Goal: Task Accomplishment & Management: Manage account settings

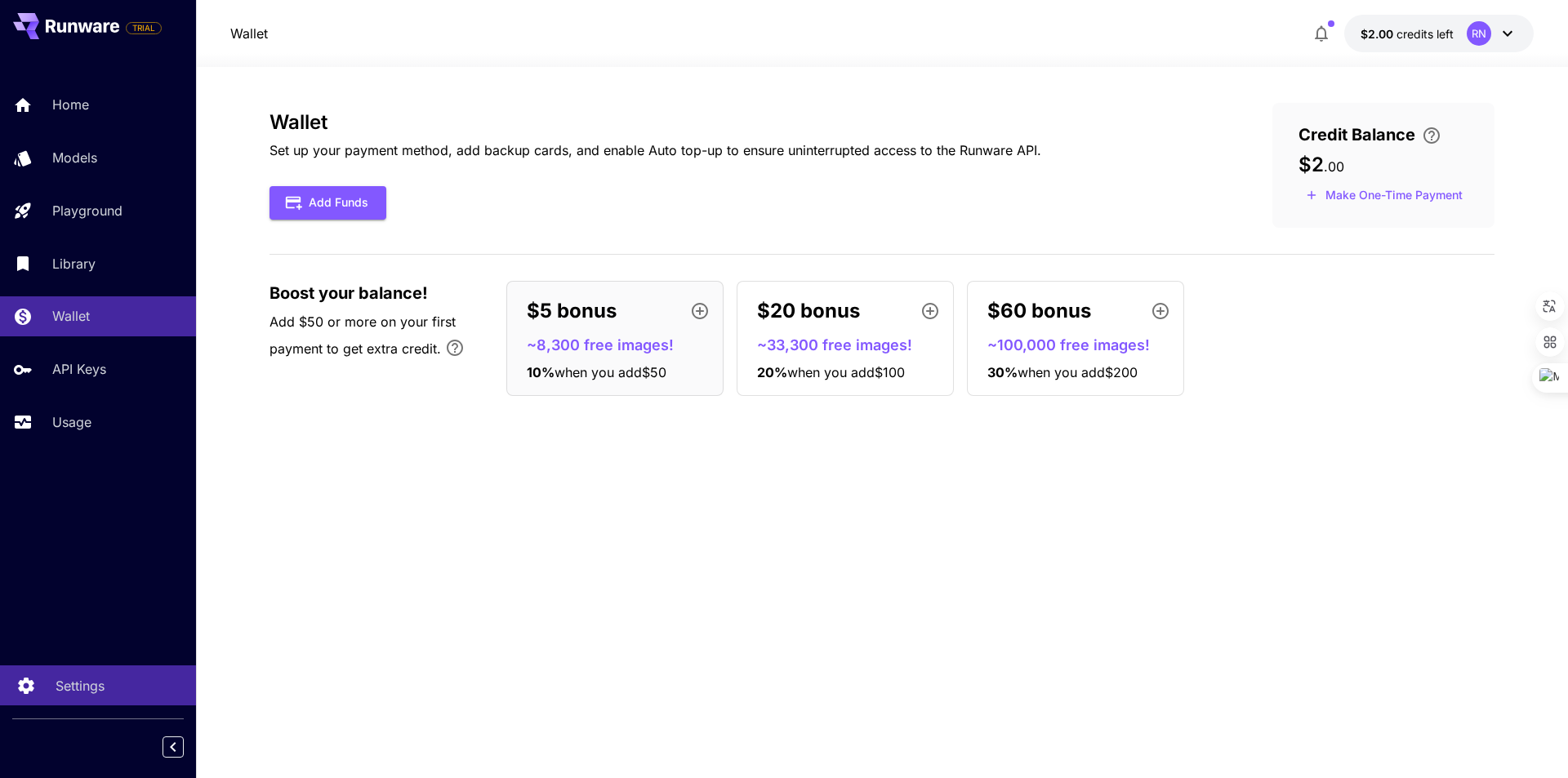
click at [56, 683] on p "Settings" at bounding box center [80, 685] width 49 height 19
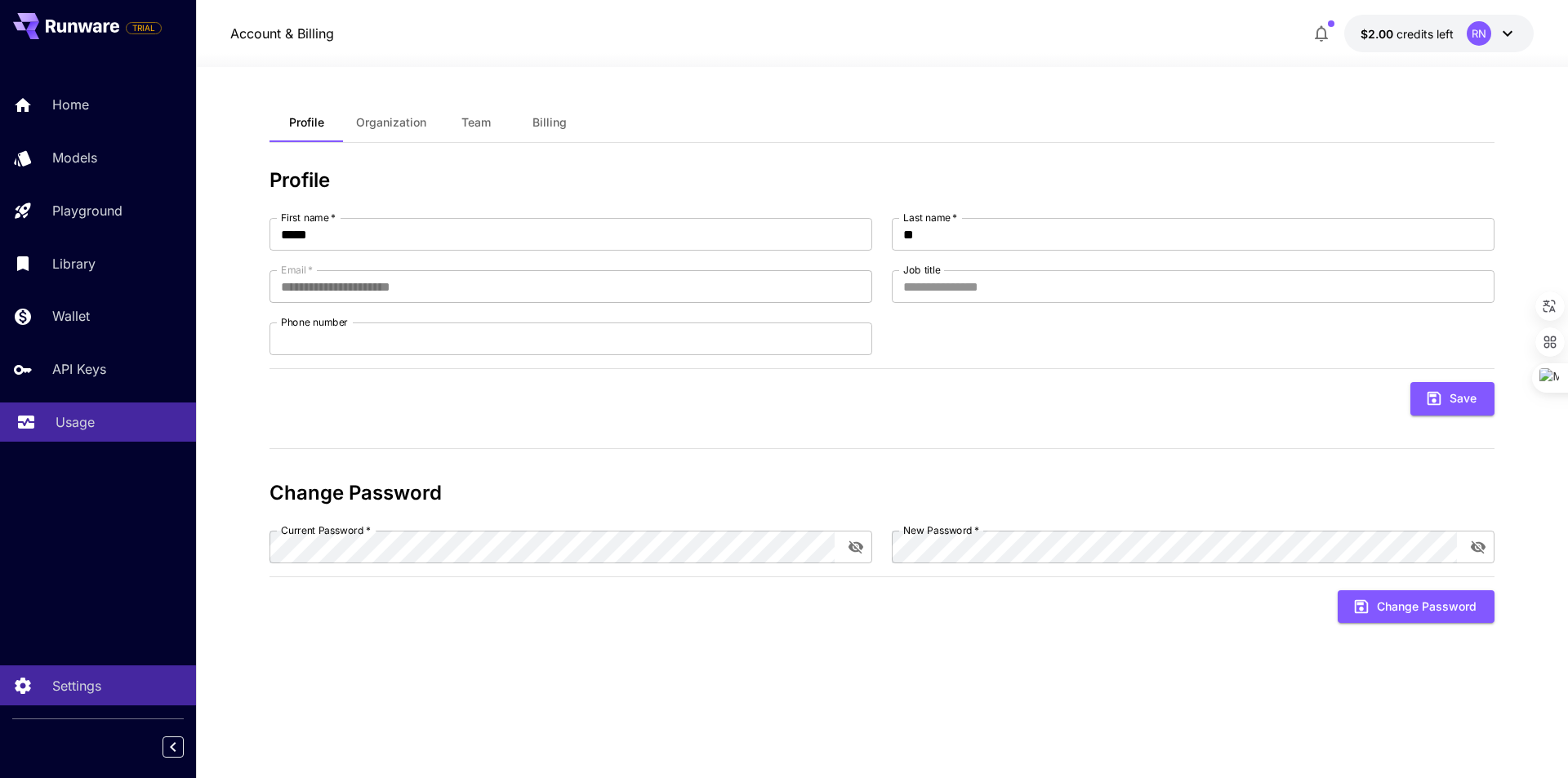
click at [98, 429] on div "Usage" at bounding box center [119, 421] width 128 height 19
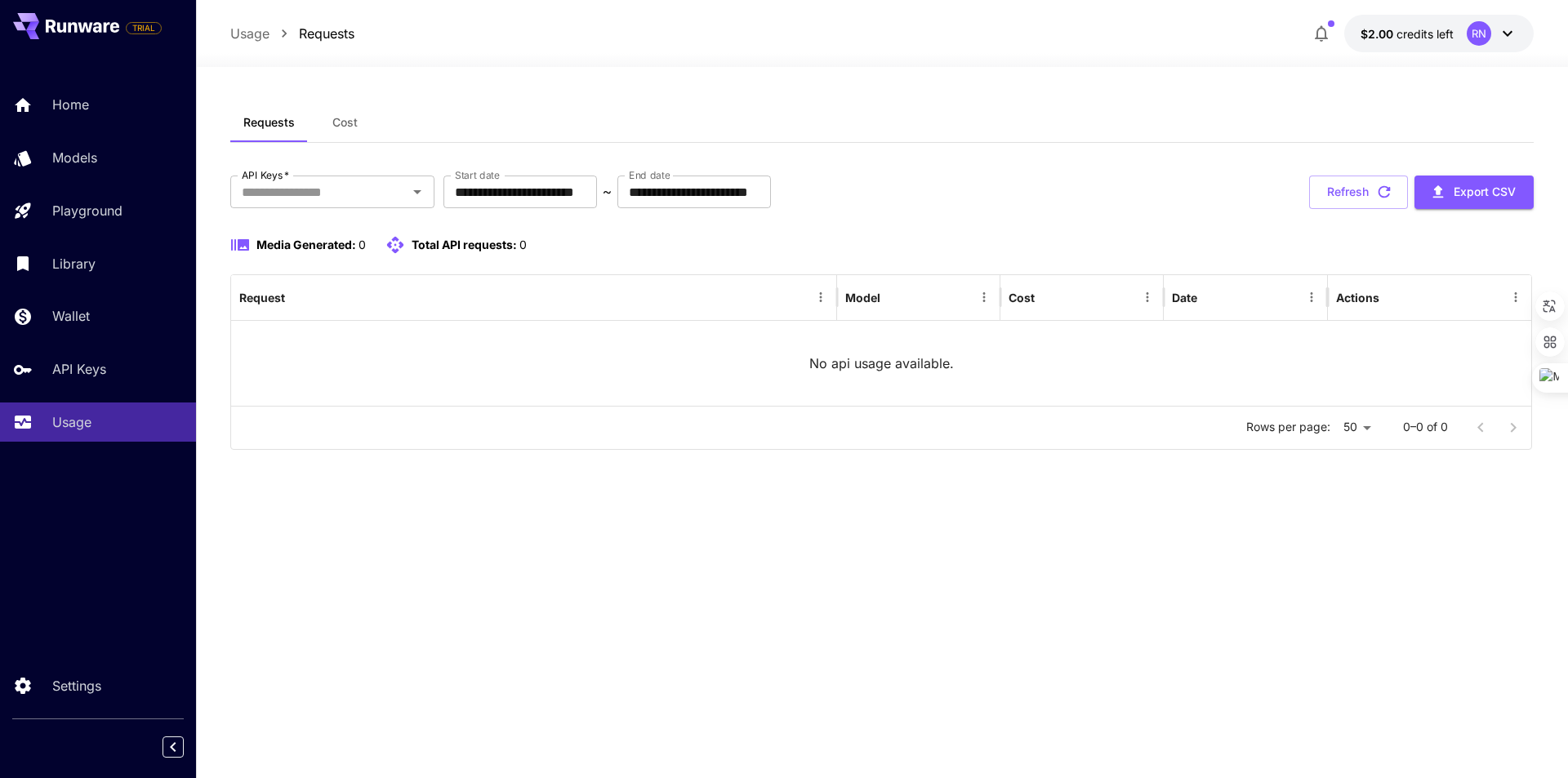
click at [111, 376] on div "API Keys" at bounding box center [117, 369] width 130 height 19
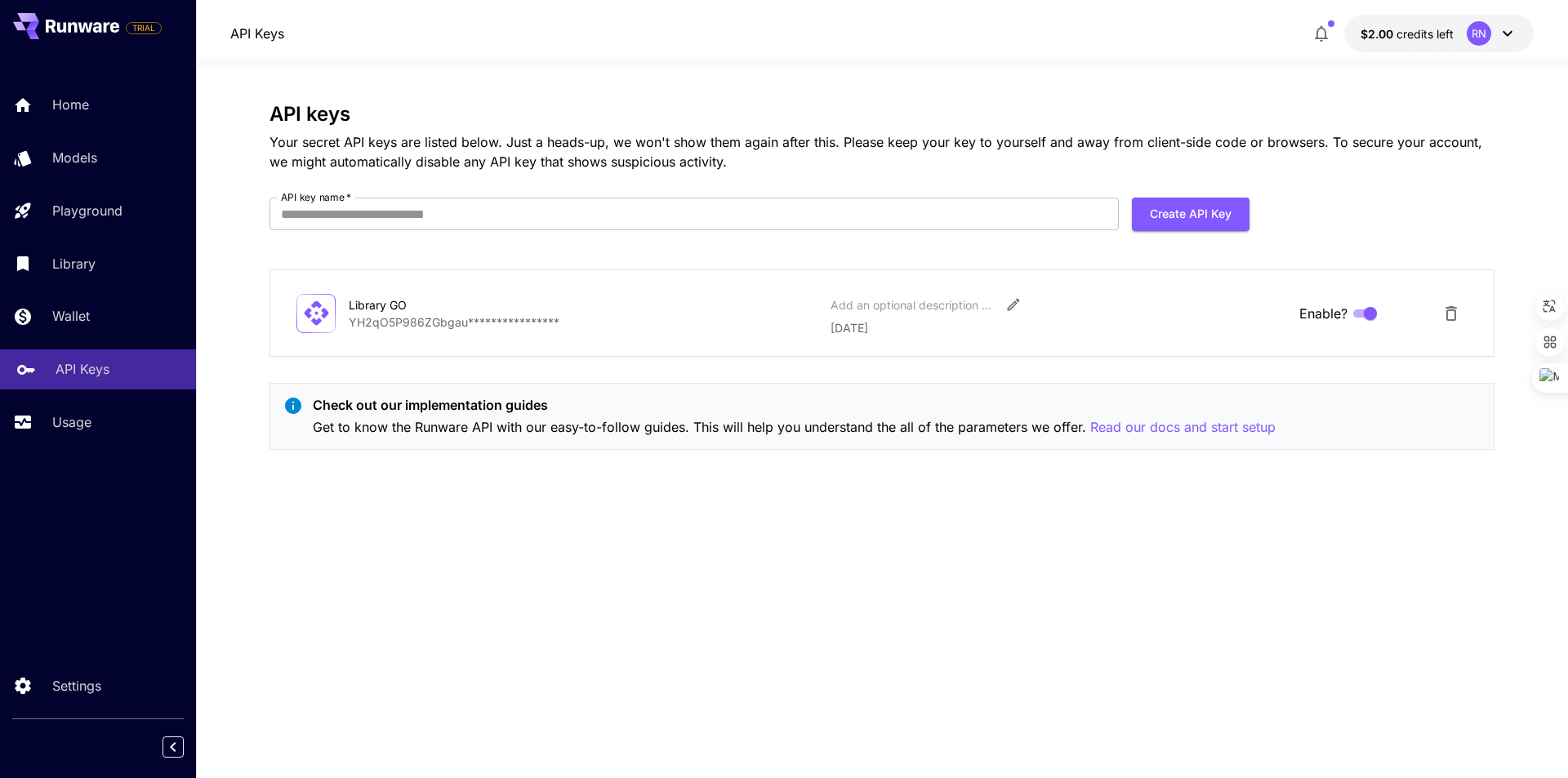
click at [81, 372] on p "API Keys" at bounding box center [82, 369] width 54 height 19
click at [90, 315] on p "Wallet" at bounding box center [73, 316] width 38 height 19
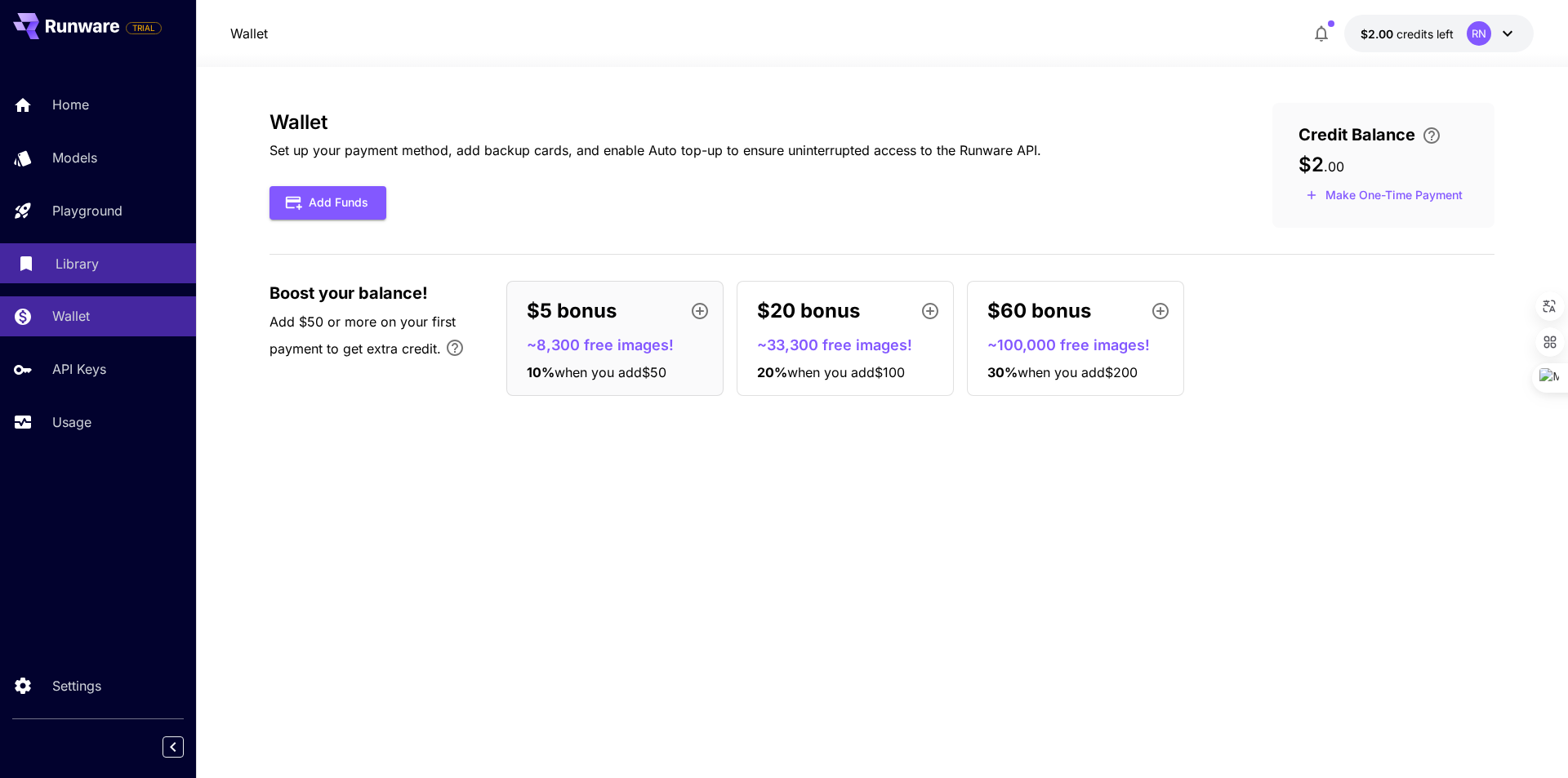
click at [92, 267] on p "Library" at bounding box center [76, 263] width 43 height 19
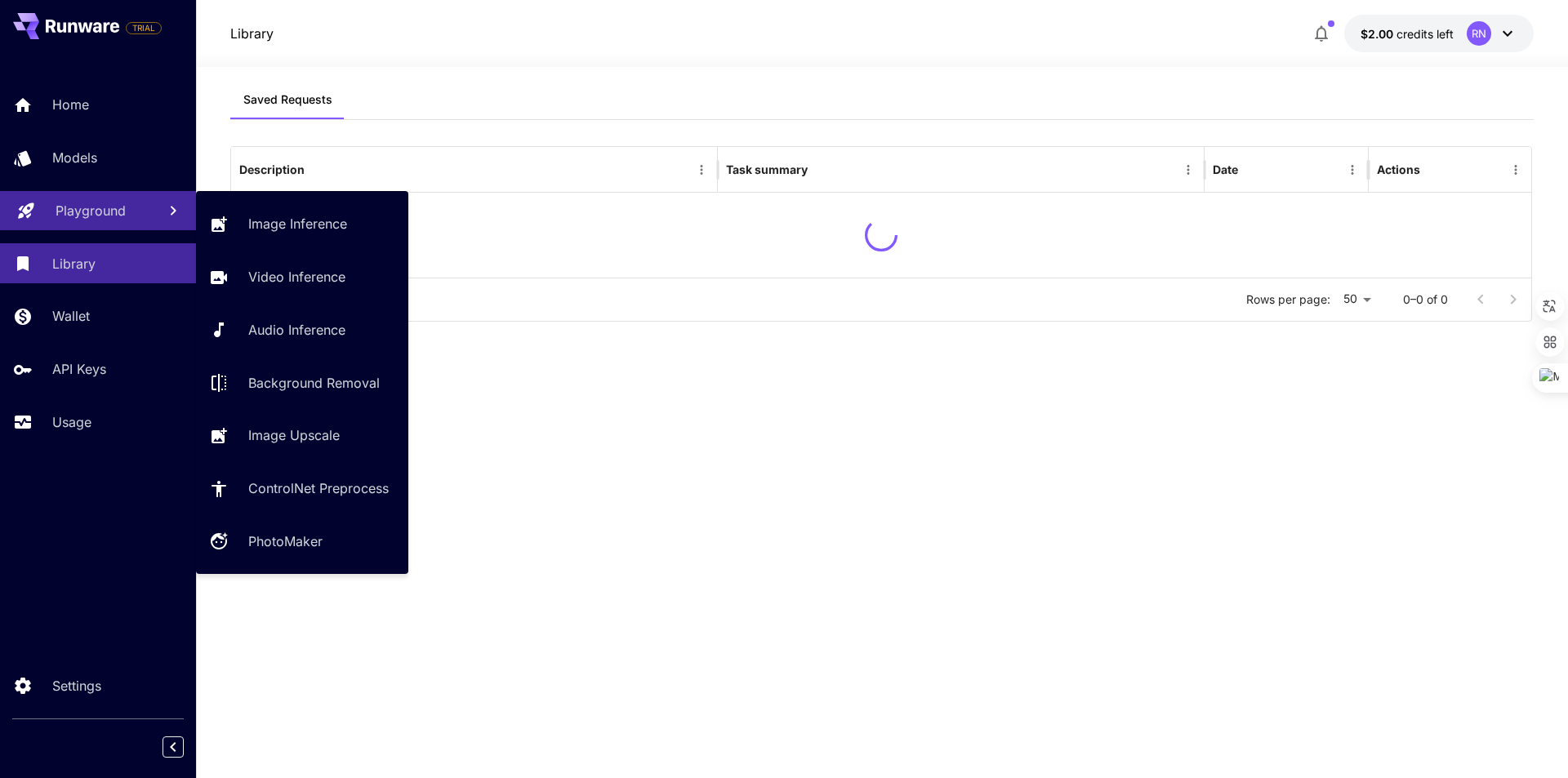
click at [101, 213] on p "Playground" at bounding box center [90, 211] width 70 height 19
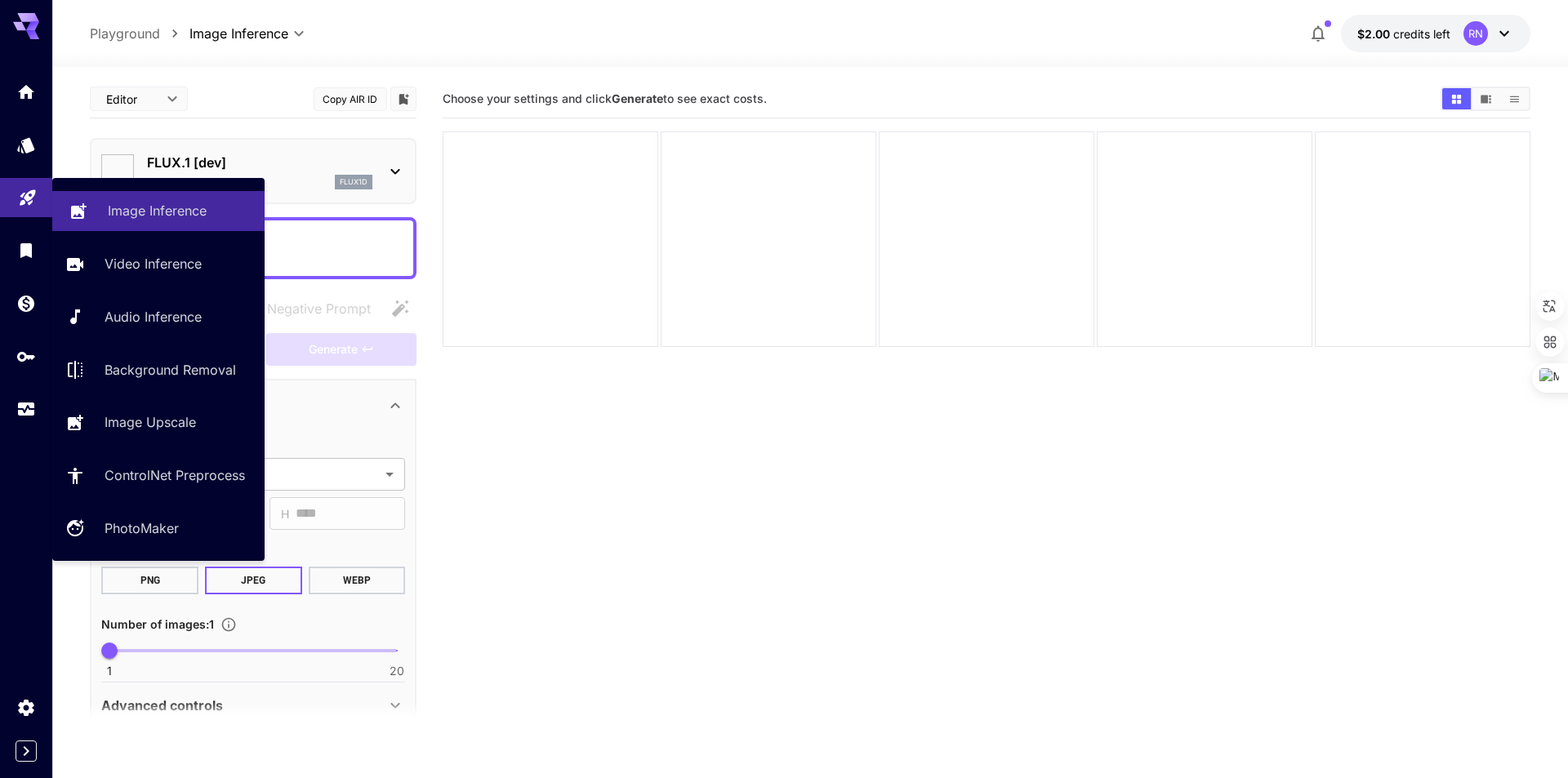
type input "**********"
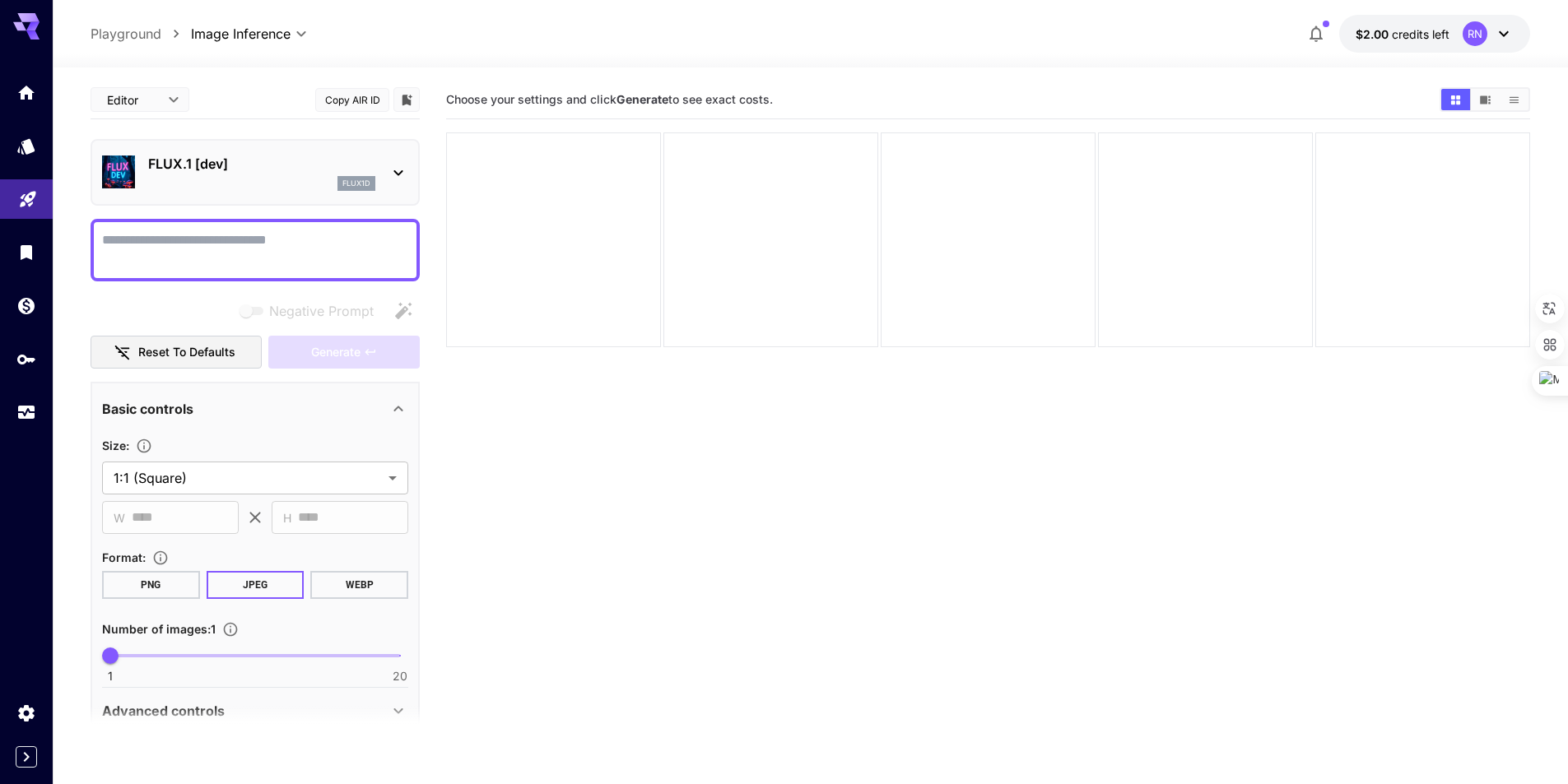
click at [11, 166] on div at bounding box center [26, 252] width 53 height 359
click at [15, 154] on link at bounding box center [26, 146] width 53 height 41
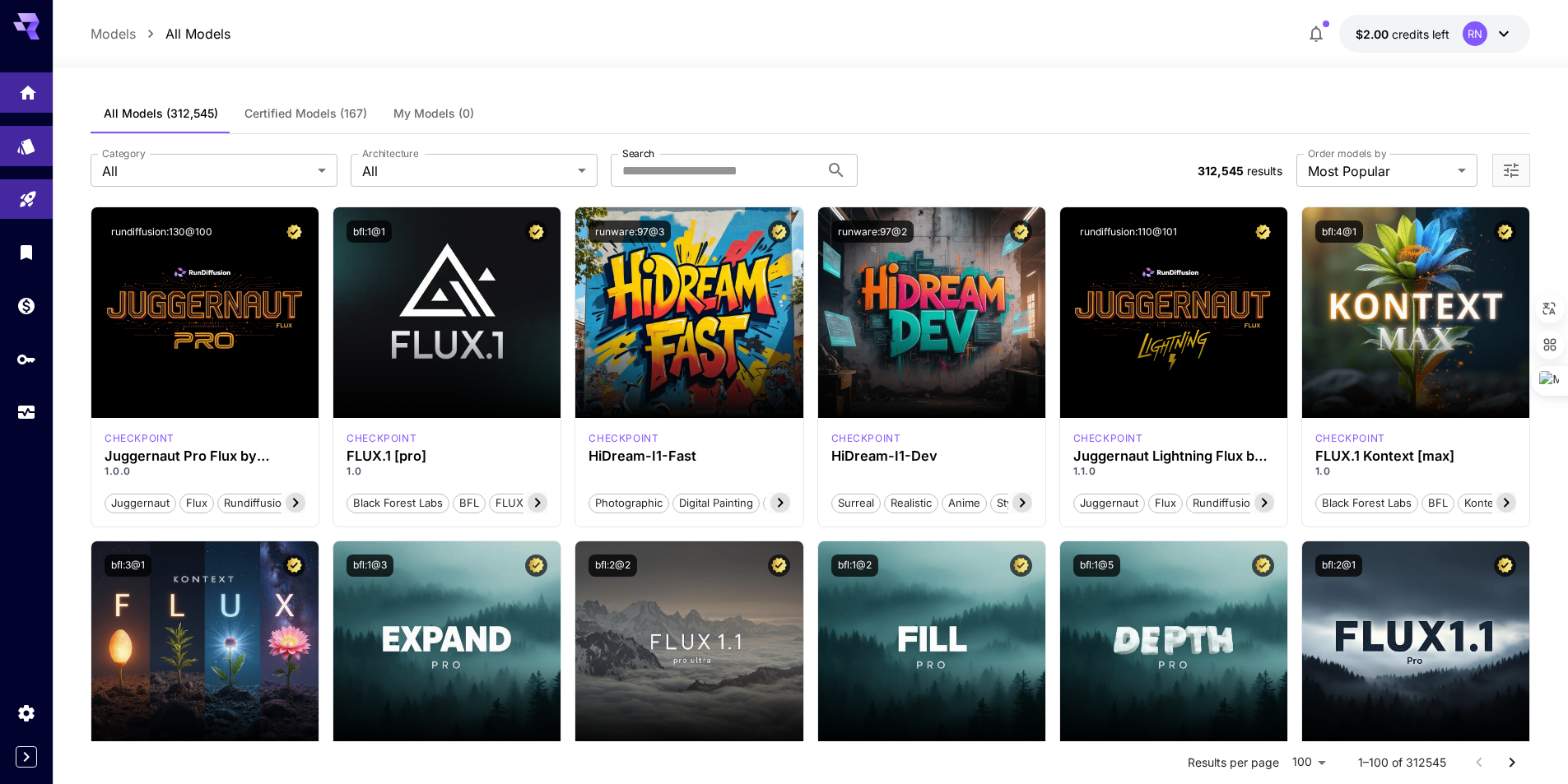
click at [33, 106] on link at bounding box center [26, 92] width 53 height 41
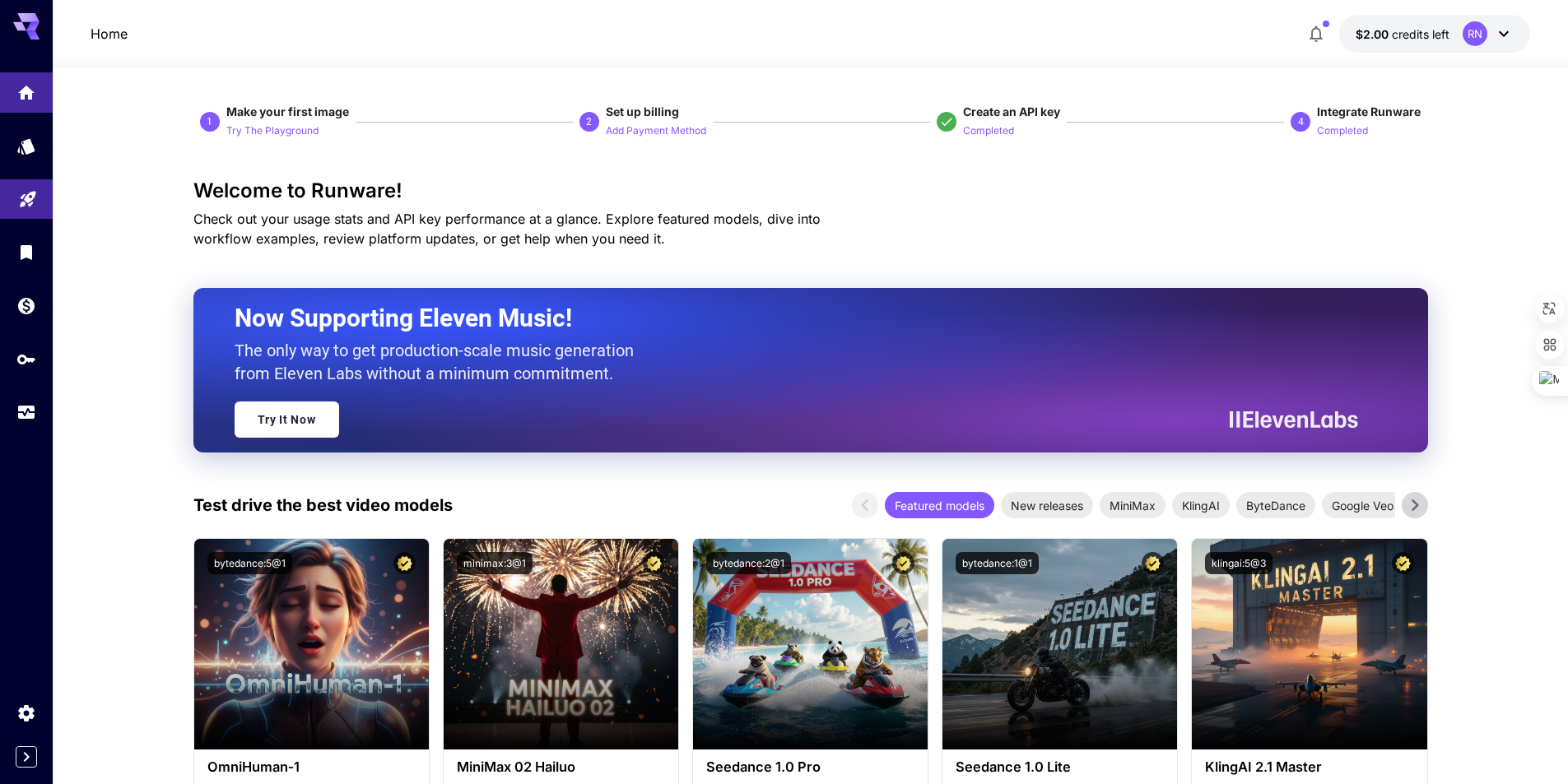
click at [1519, 40] on button "$2.00 credits left RN" at bounding box center [1434, 33] width 191 height 38
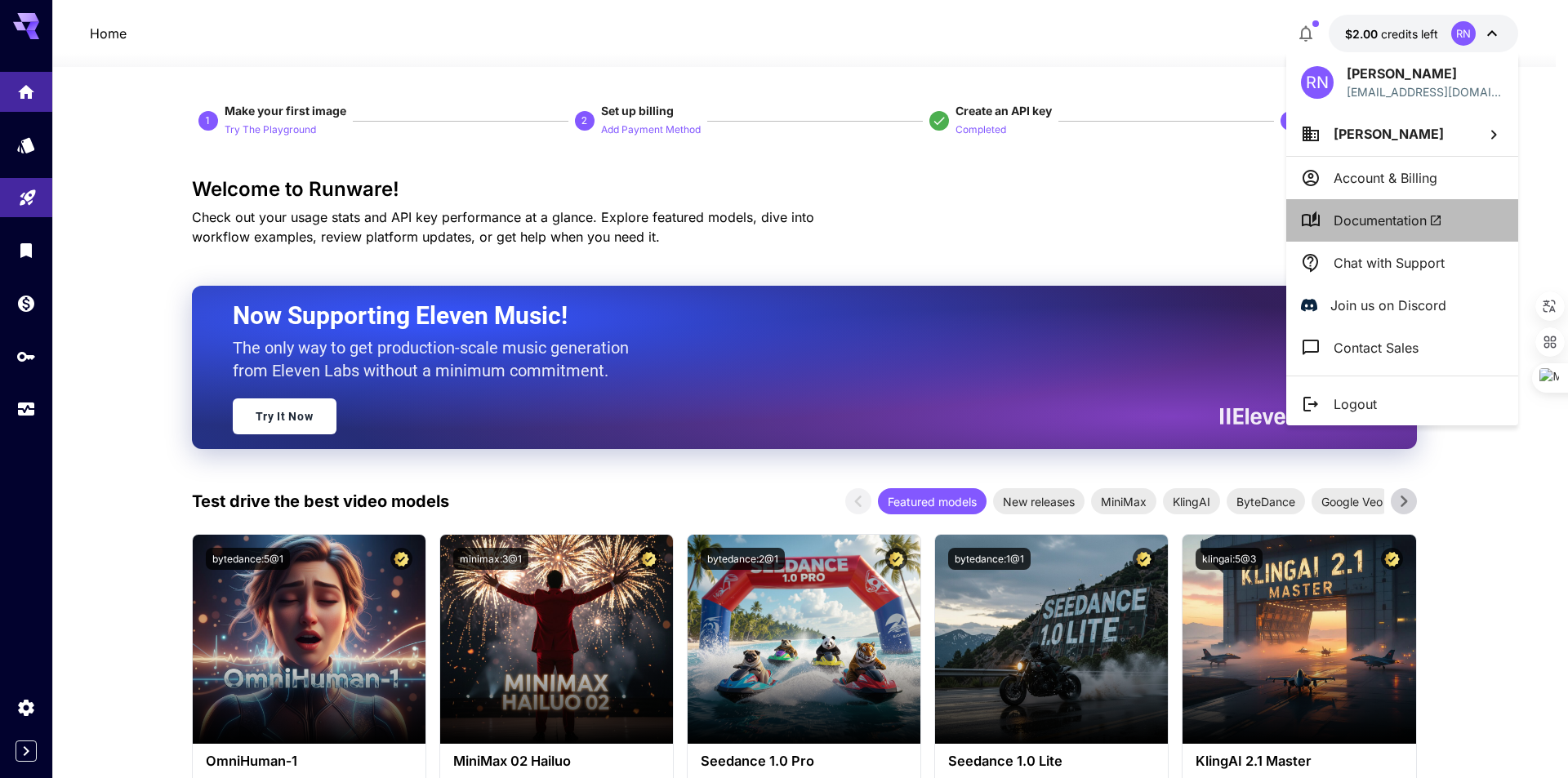
click at [1425, 222] on span "Documentation" at bounding box center [1388, 220] width 108 height 19
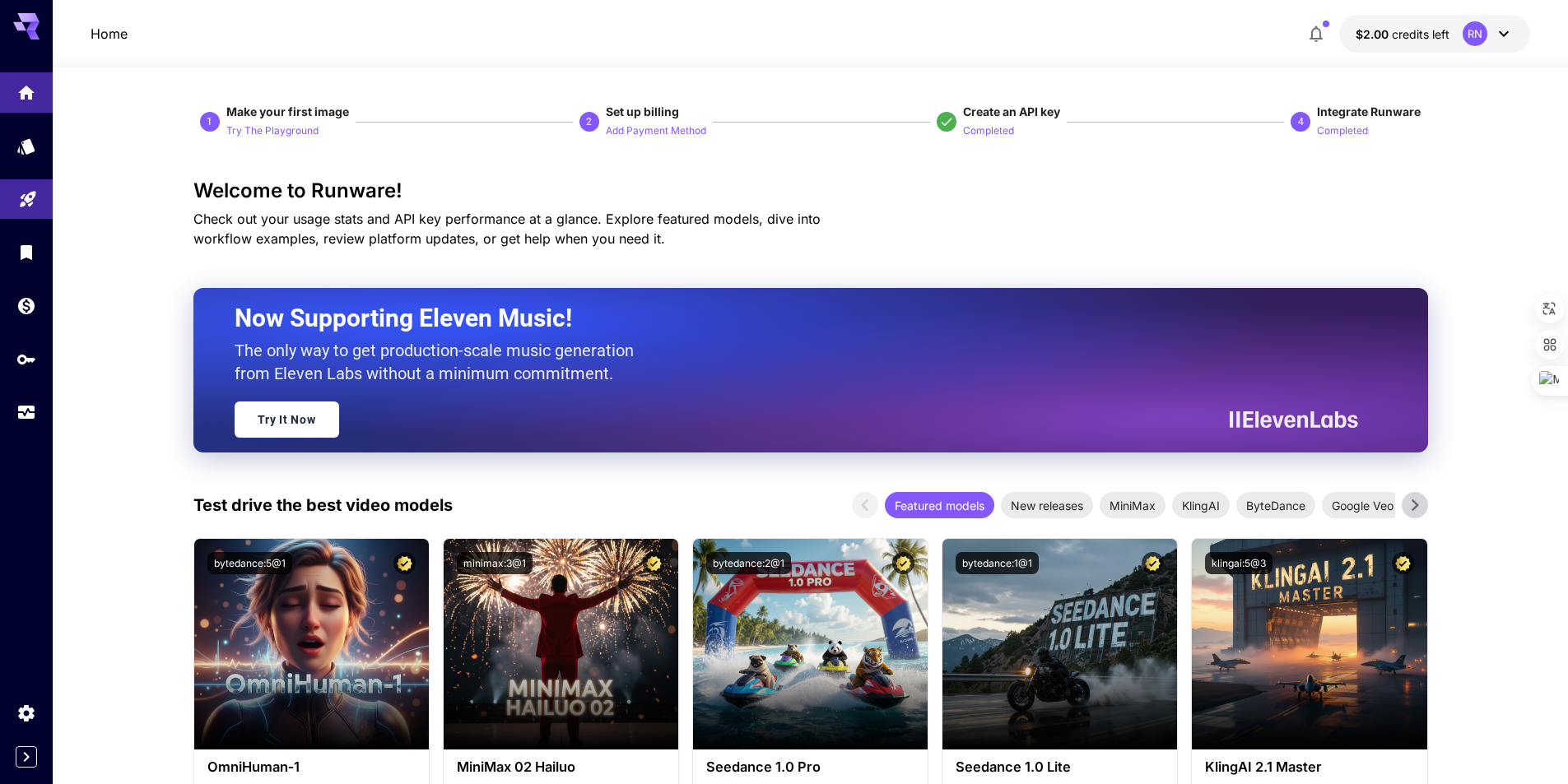
click at [1501, 30] on icon at bounding box center [1504, 33] width 19 height 19
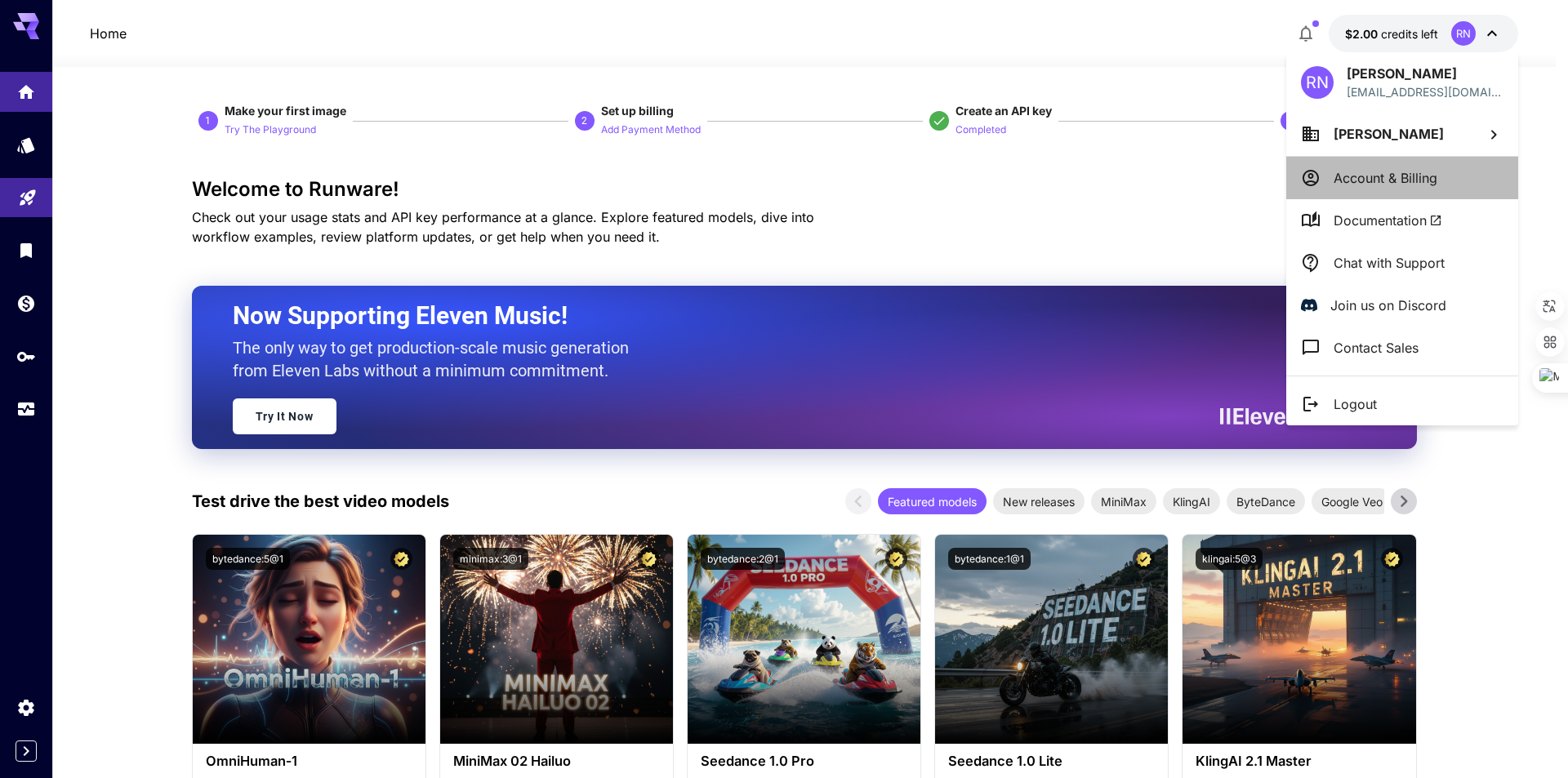
click at [1370, 177] on p "Account & Billing" at bounding box center [1385, 177] width 104 height 19
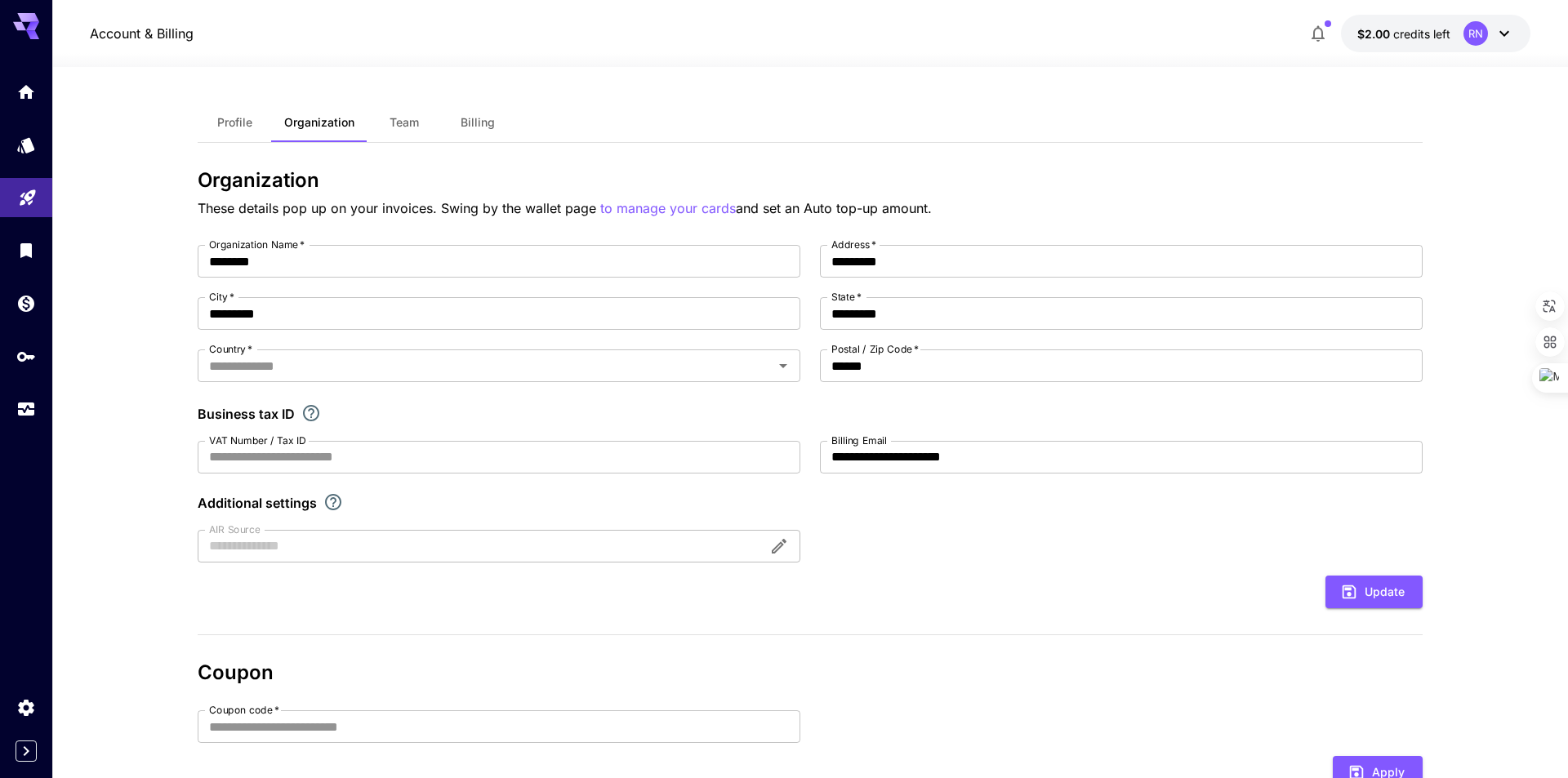
type input "*********"
drag, startPoint x: 506, startPoint y: 126, endPoint x: 463, endPoint y: 121, distance: 43.3
click at [504, 126] on button "Billing" at bounding box center [472, 122] width 73 height 39
click at [475, 122] on span "Billing" at bounding box center [471, 122] width 34 height 15
click at [461, 120] on span "Billing" at bounding box center [471, 122] width 34 height 15
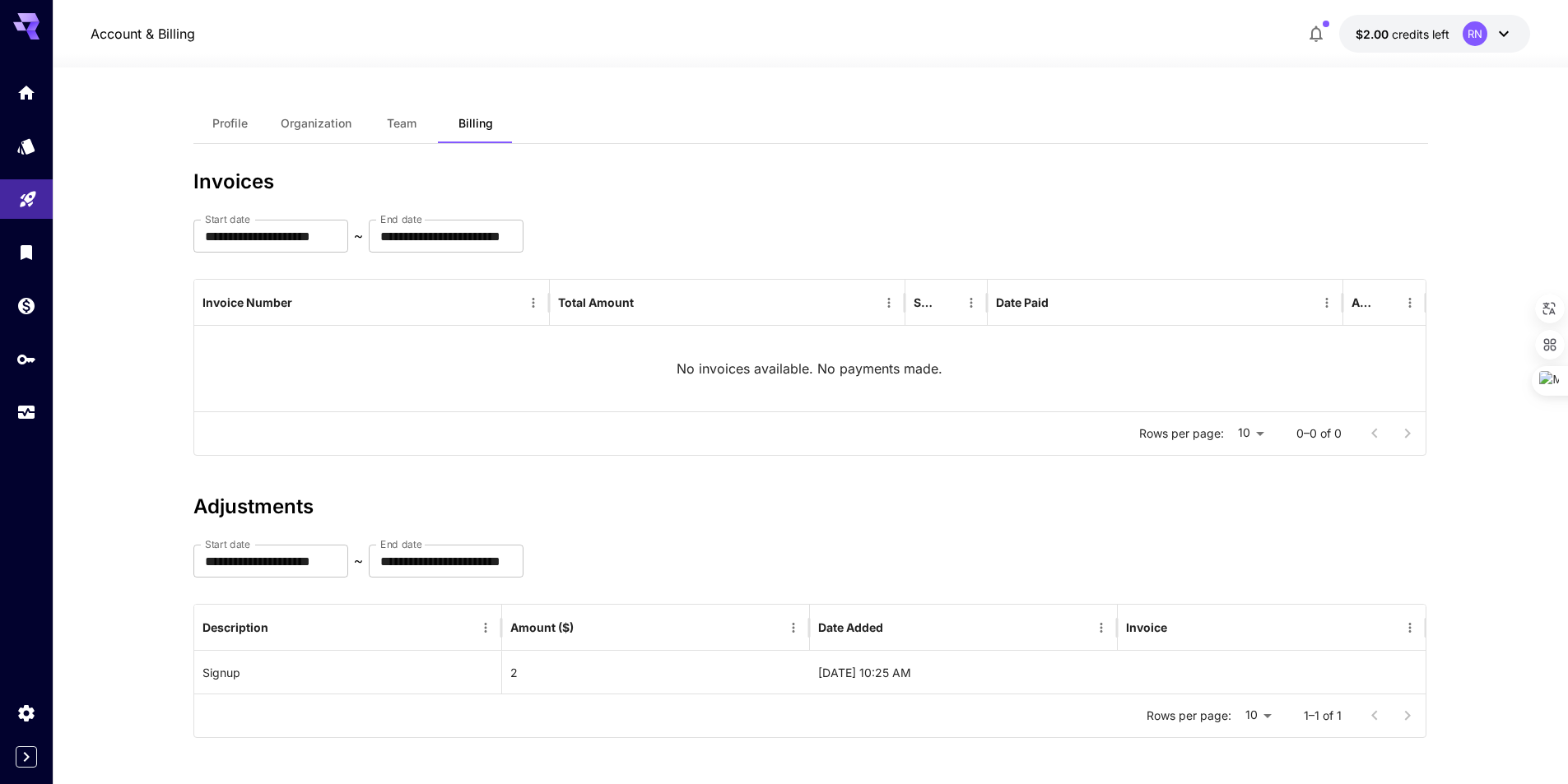
scroll to position [4, 0]
click at [1488, 26] on div "RN" at bounding box center [1488, 33] width 51 height 25
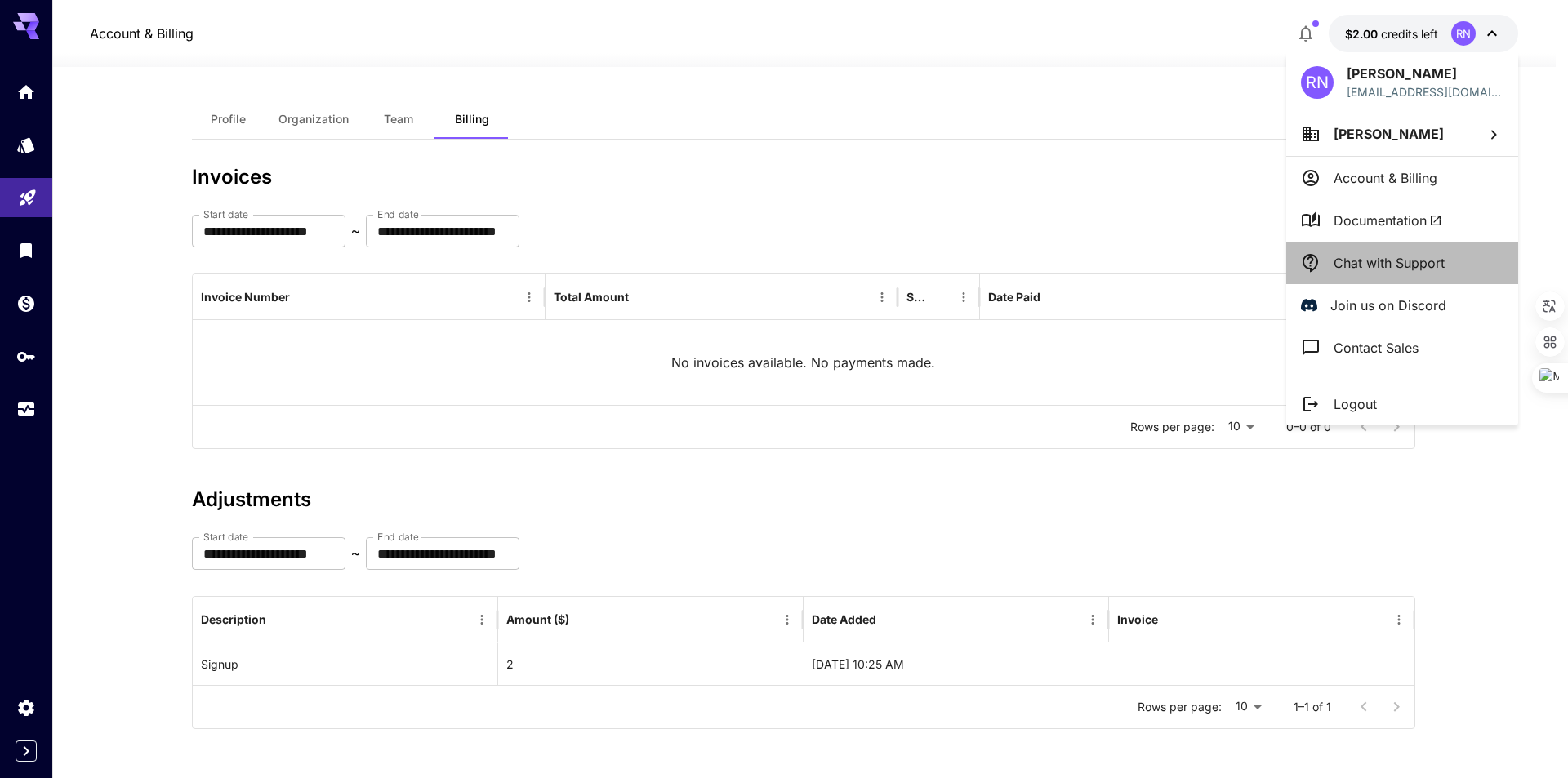
click at [1364, 268] on p "Chat with Support" at bounding box center [1389, 262] width 111 height 19
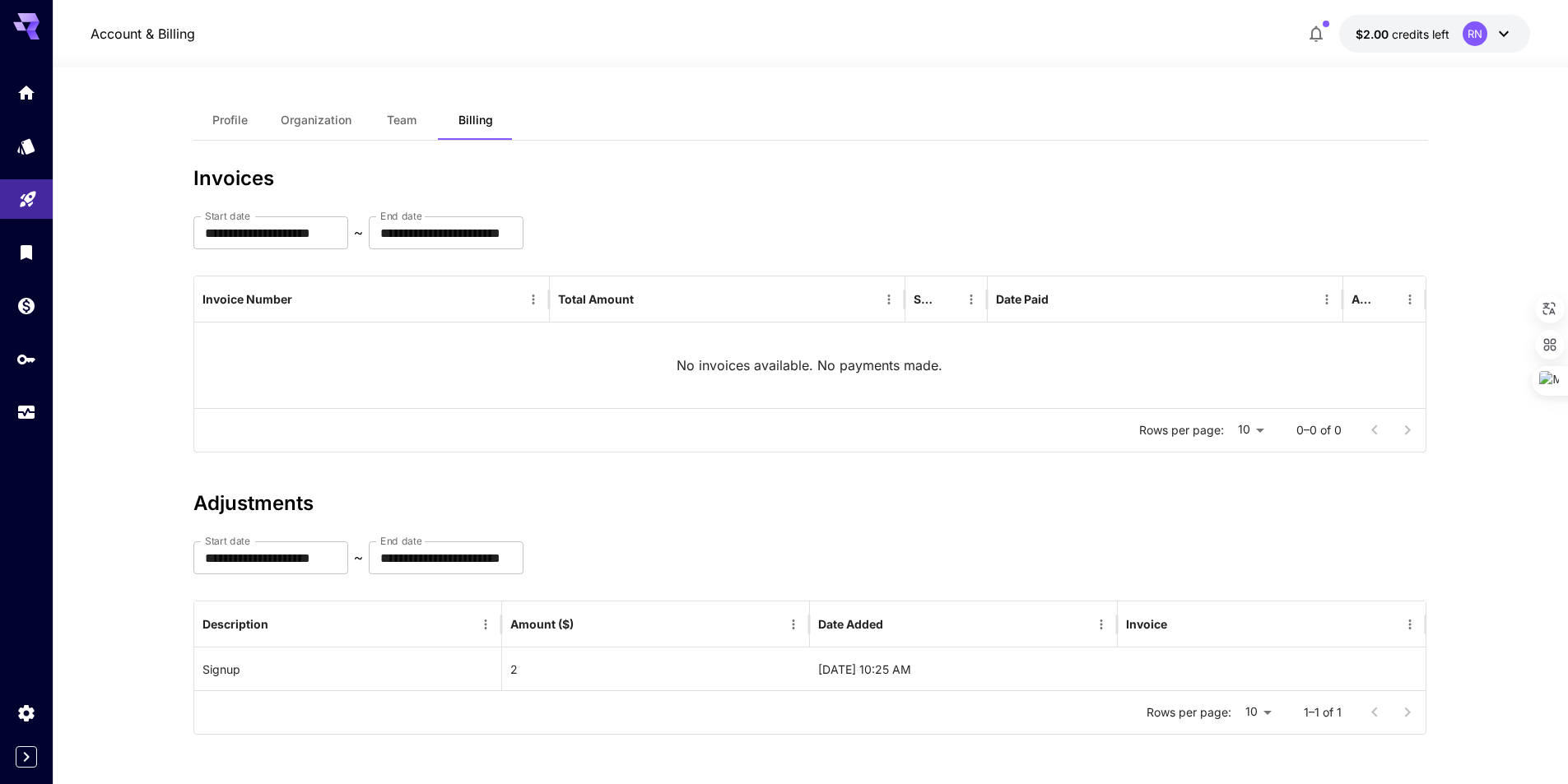
click at [1507, 39] on icon at bounding box center [1504, 33] width 19 height 19
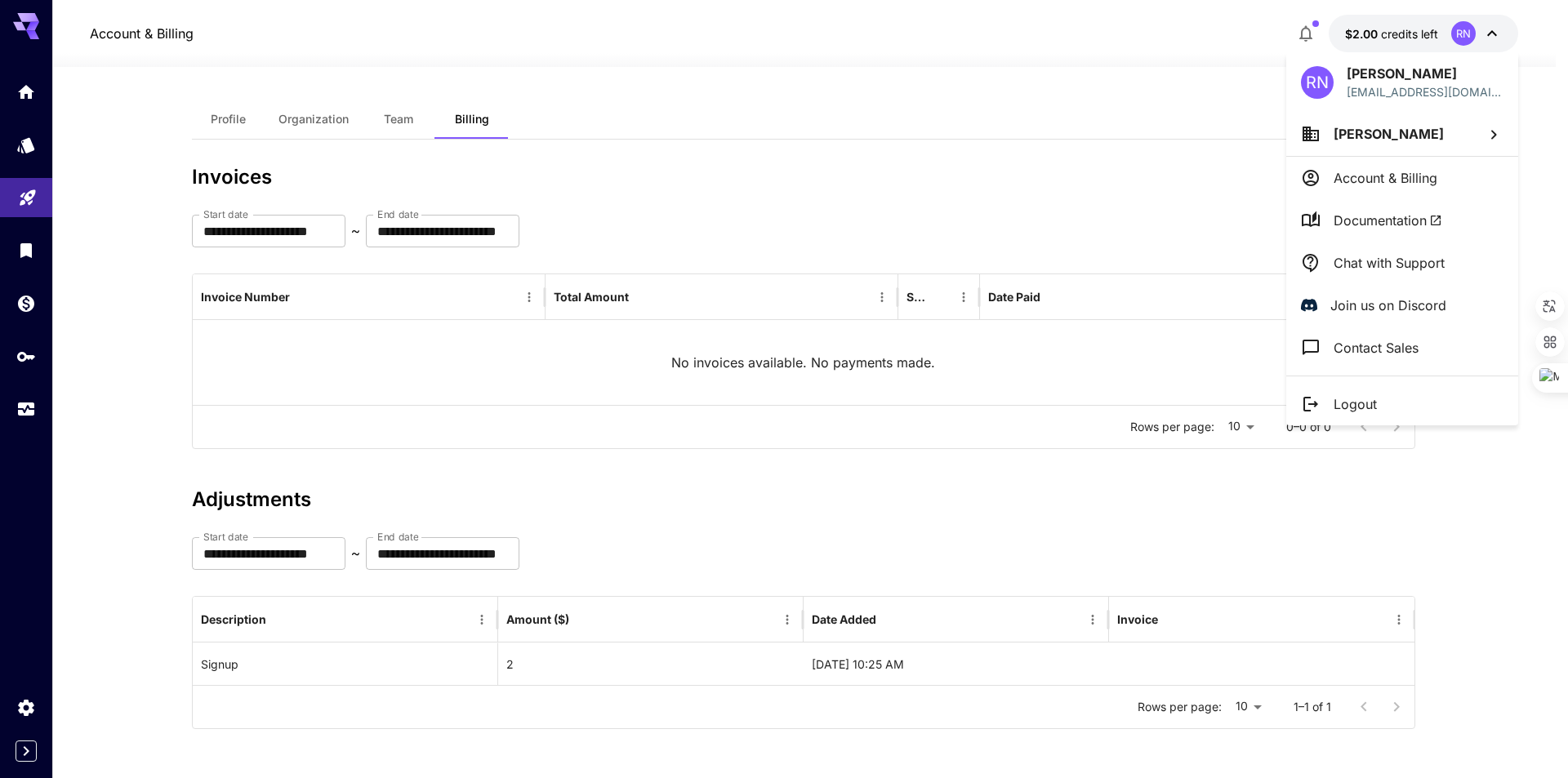
click at [1372, 267] on p "Chat with Support" at bounding box center [1389, 262] width 111 height 19
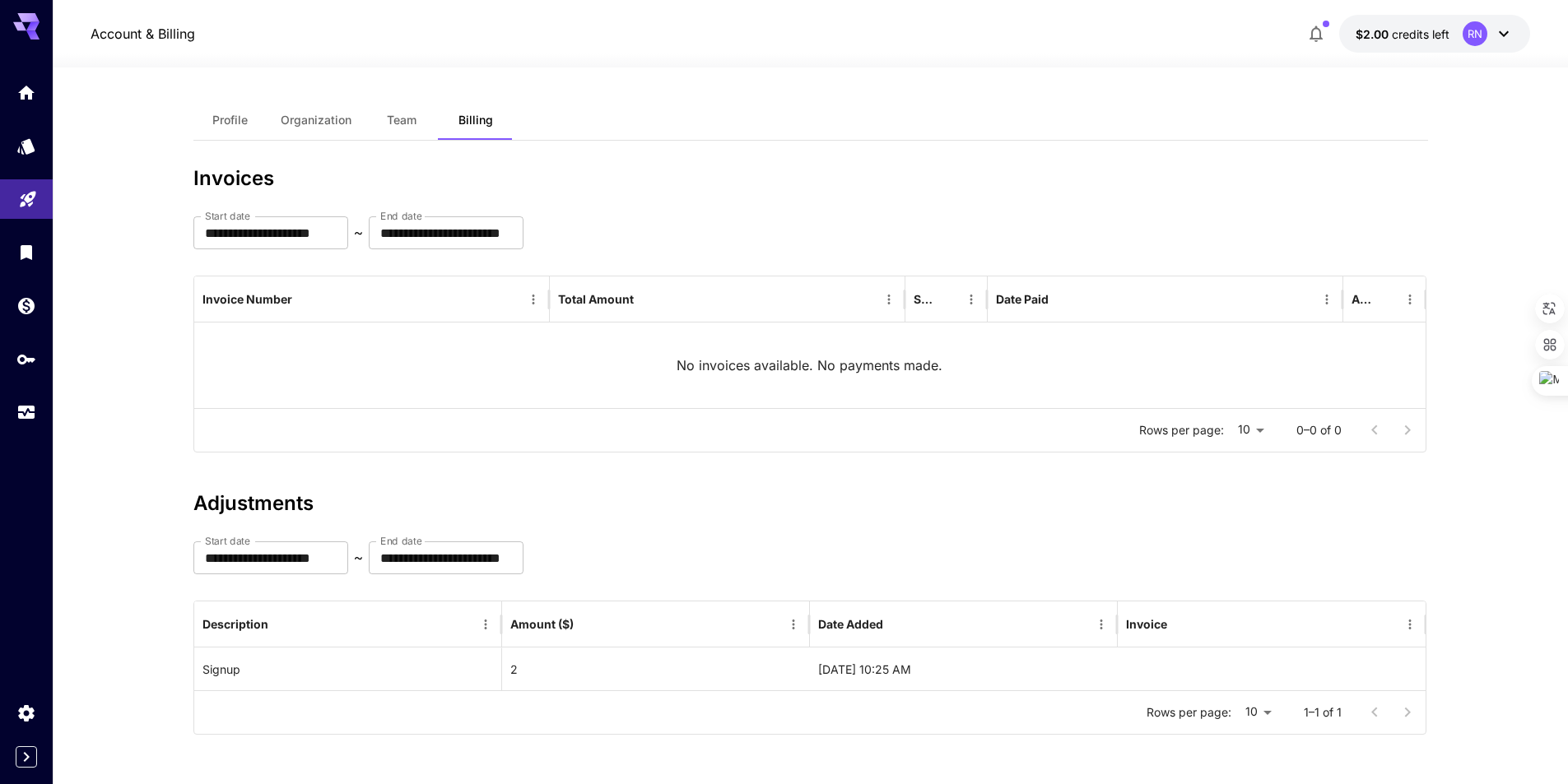
click at [1079, 579] on div "**********" at bounding box center [810, 612] width 1234 height 242
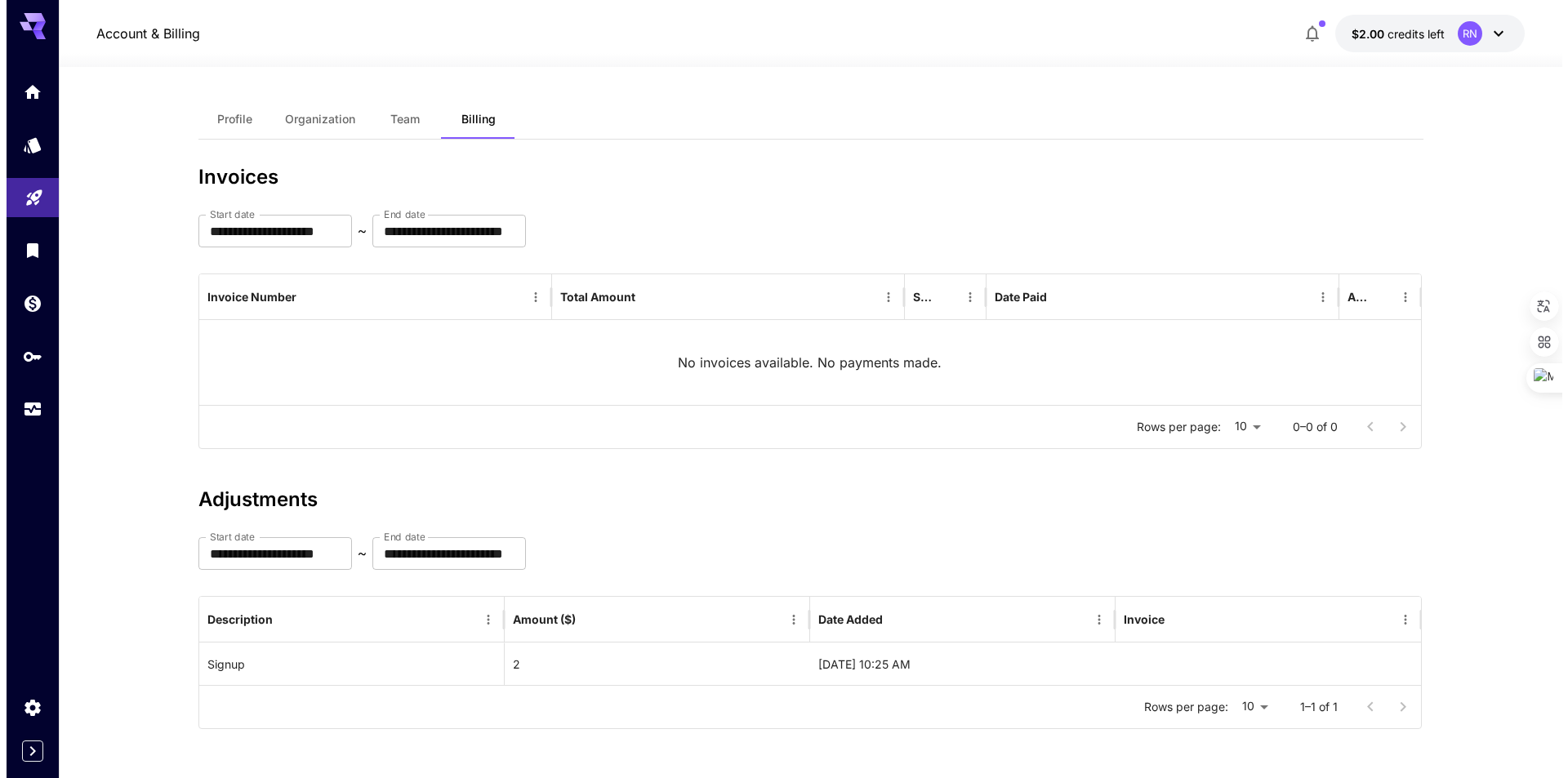
scroll to position [0, 0]
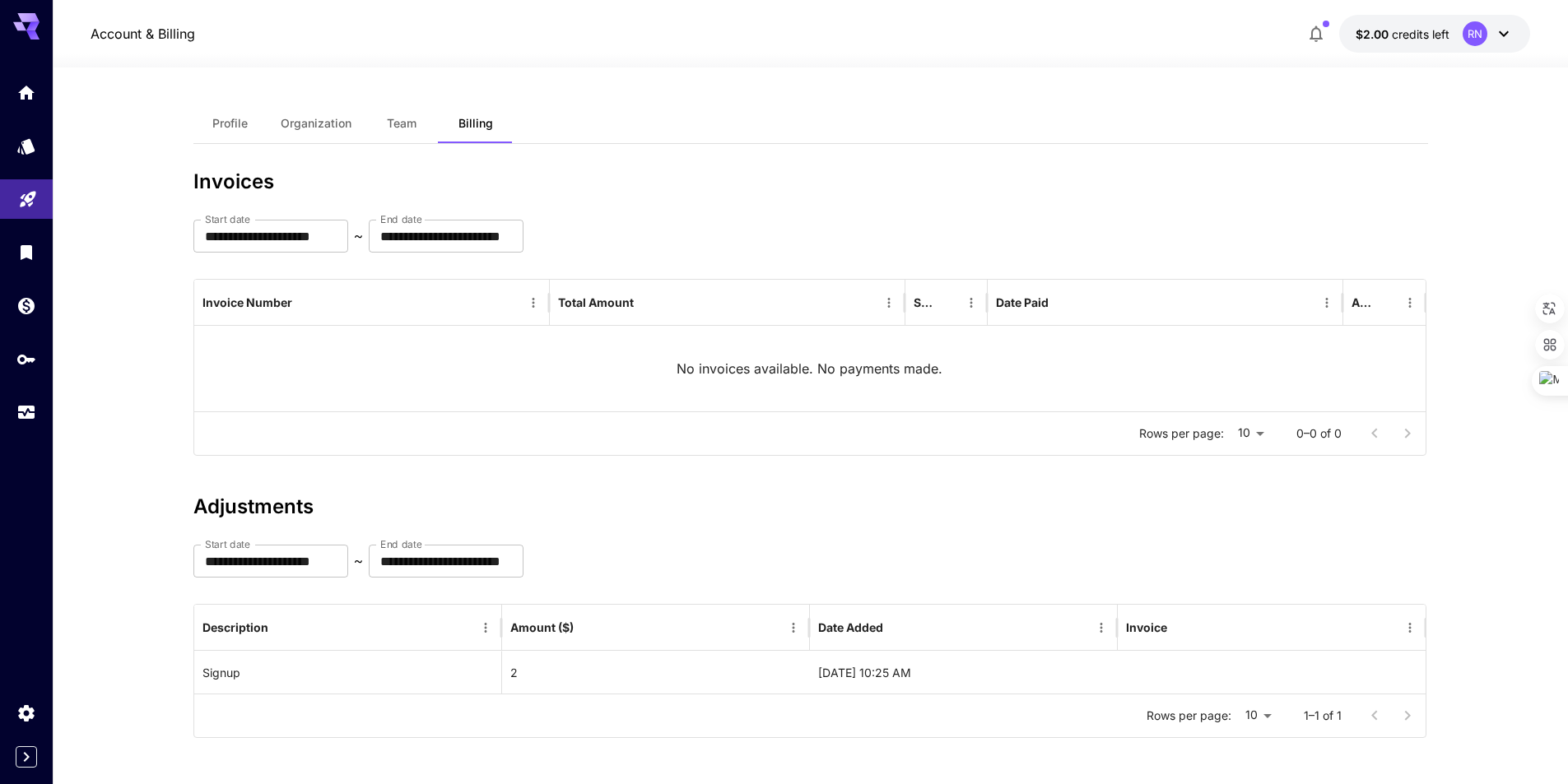
click at [1132, 102] on div "**********" at bounding box center [810, 427] width 1234 height 720
click at [1495, 30] on icon at bounding box center [1504, 33] width 19 height 19
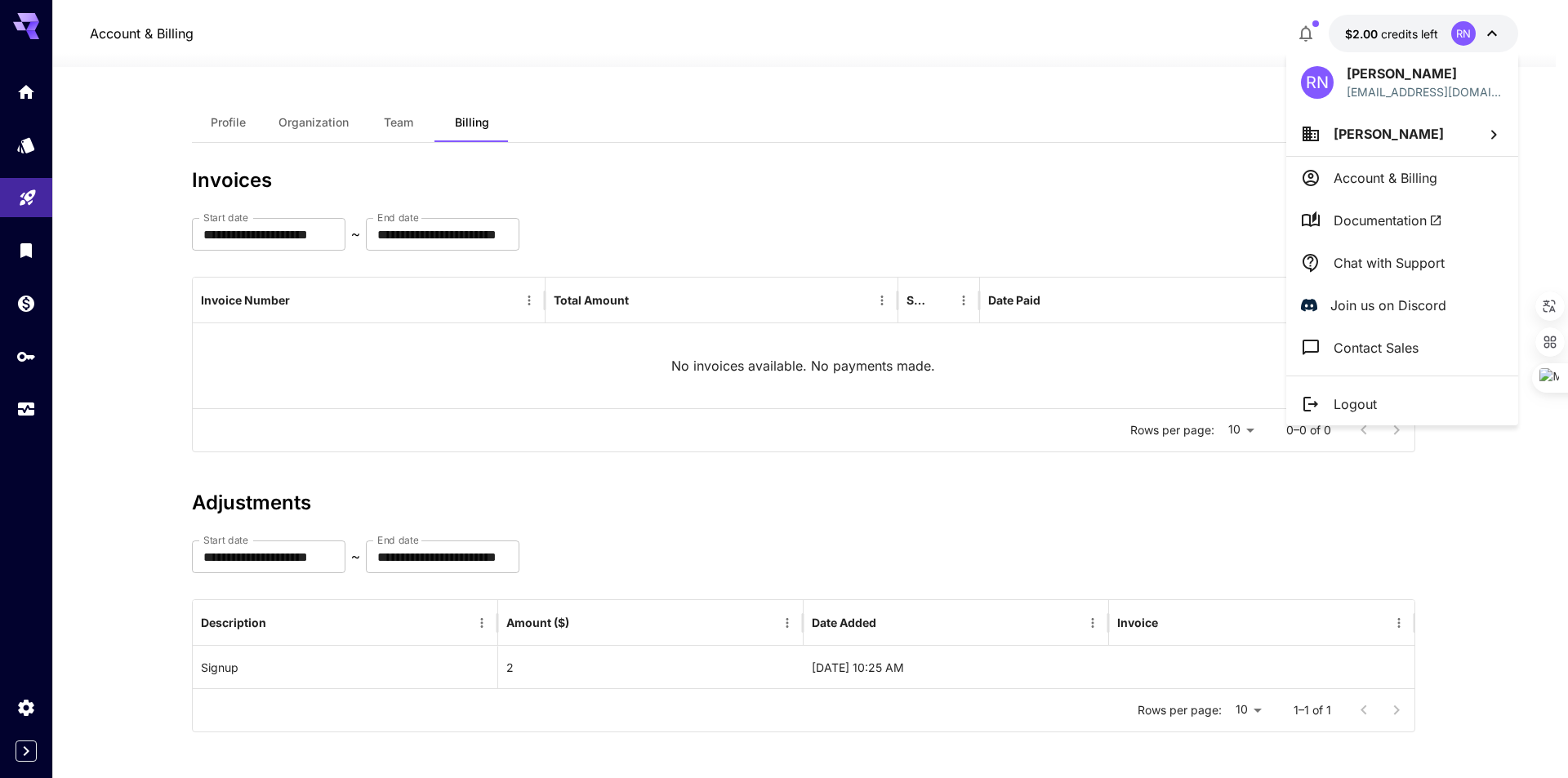
click at [10, 707] on div at bounding box center [784, 389] width 1568 height 778
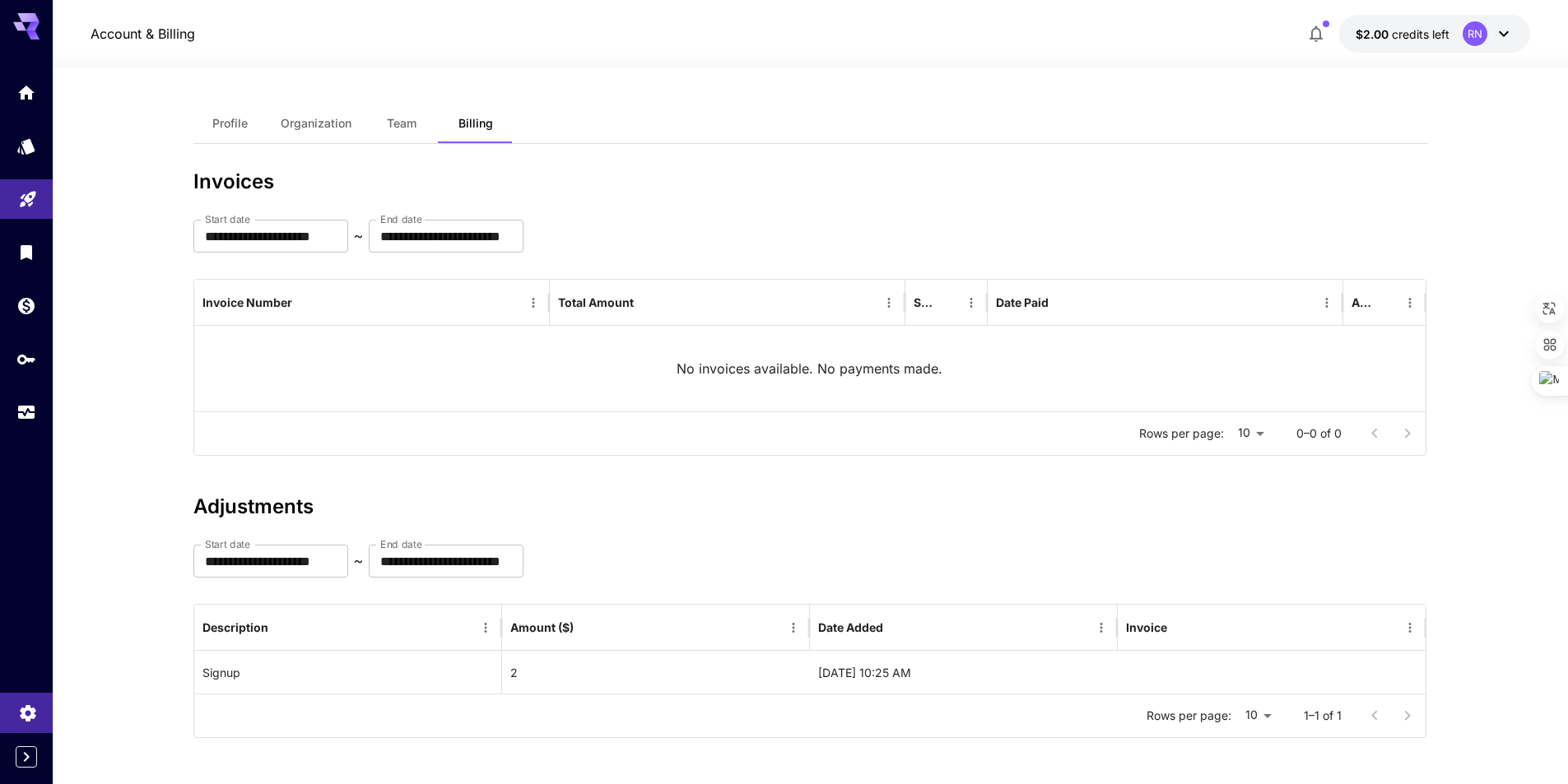
click at [13, 716] on link at bounding box center [26, 713] width 53 height 41
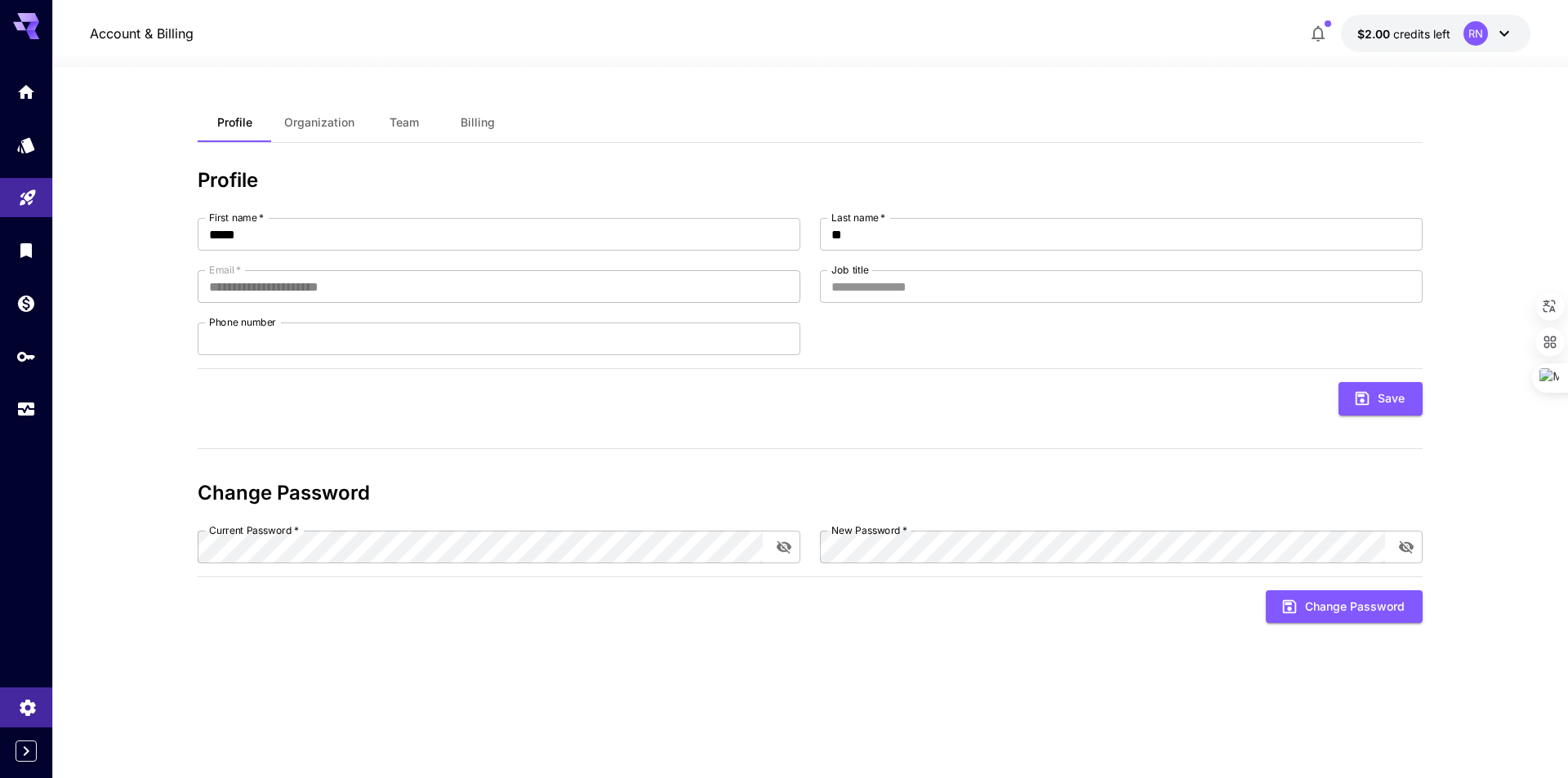
click at [17, 711] on link at bounding box center [26, 707] width 52 height 40
click at [24, 741] on icon "Expand sidebar" at bounding box center [26, 751] width 19 height 19
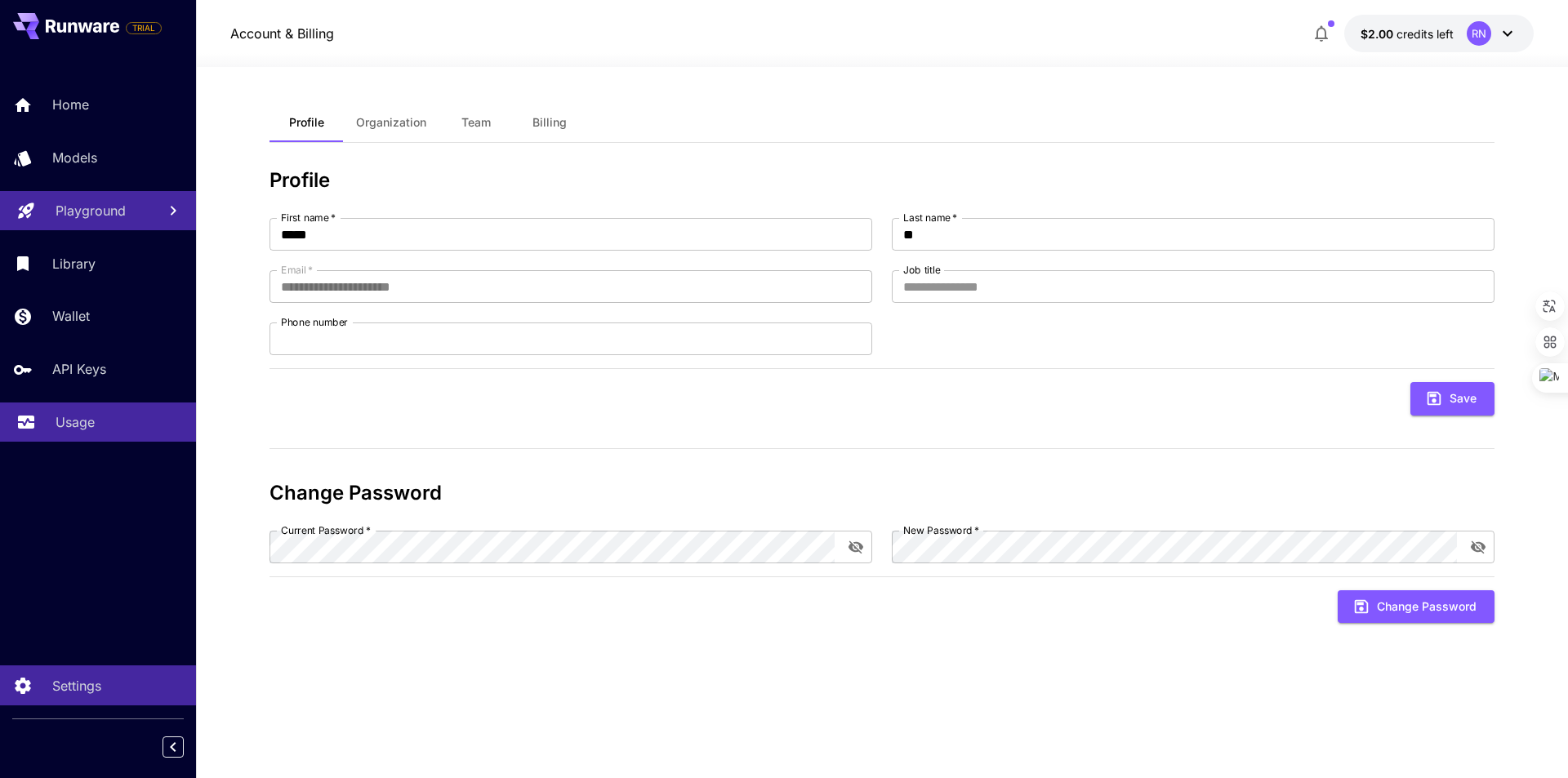
click at [82, 427] on p "Usage" at bounding box center [74, 421] width 39 height 19
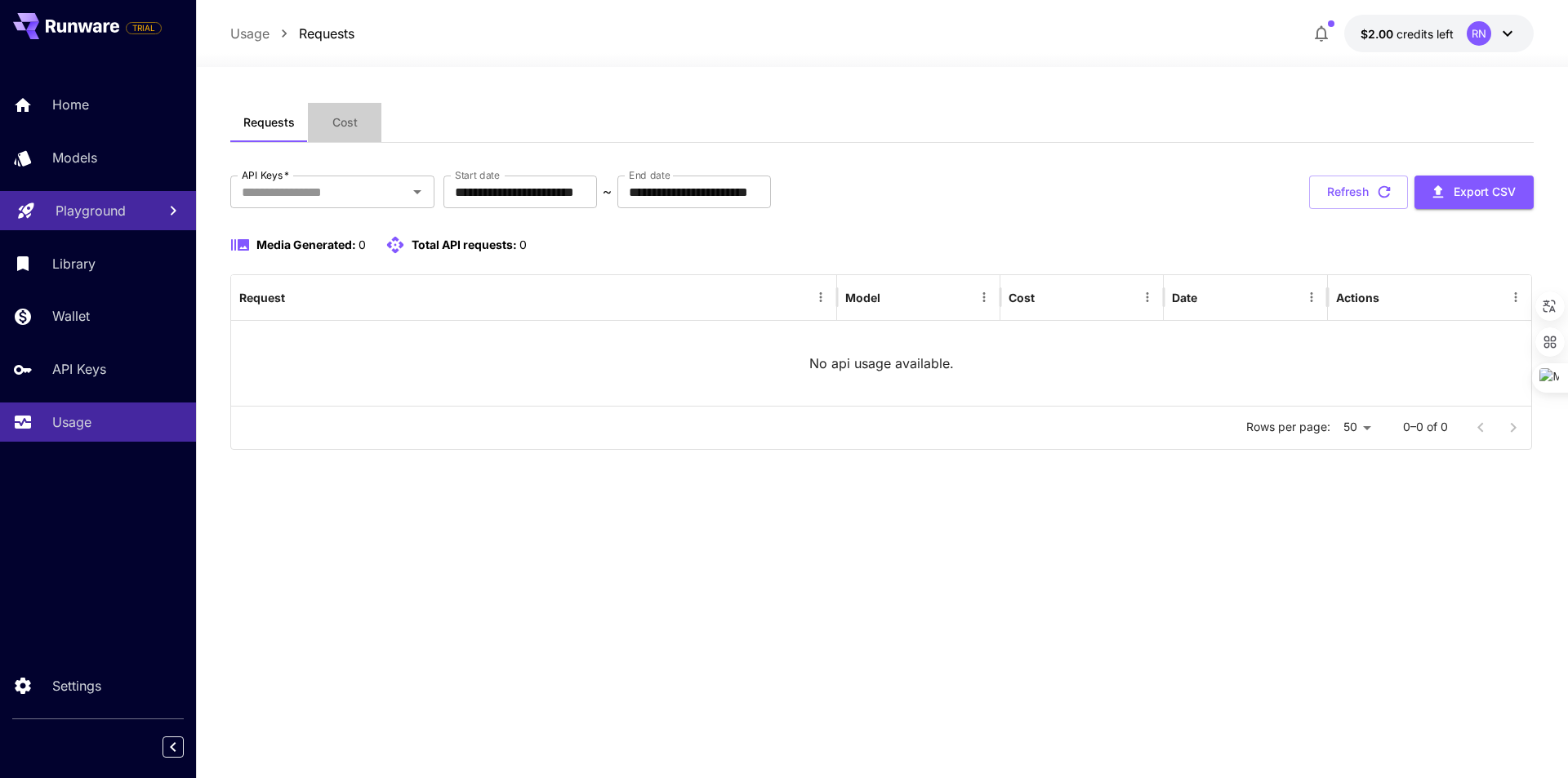
click at [353, 129] on span "Cost" at bounding box center [345, 122] width 25 height 15
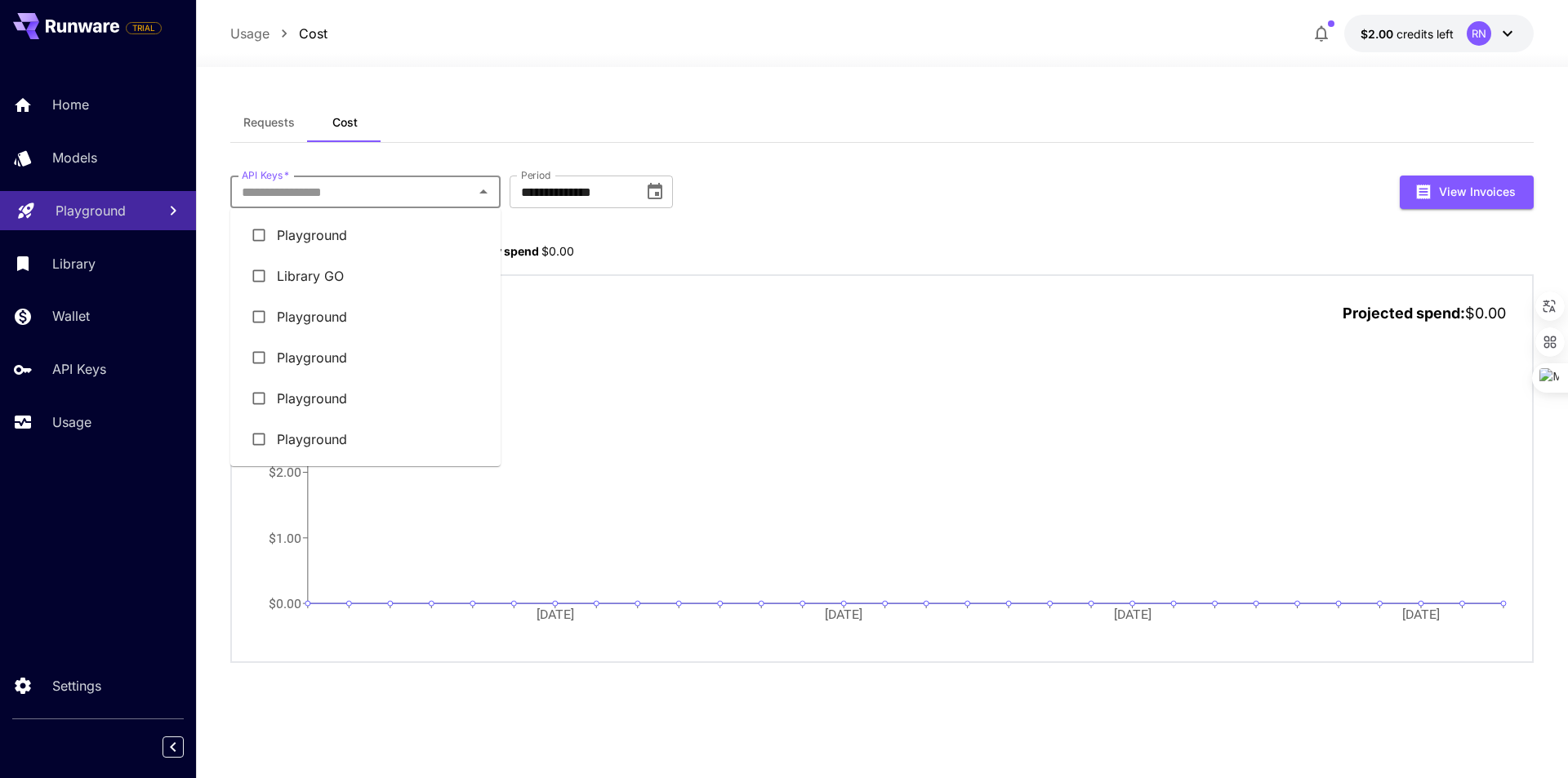
click at [375, 182] on input "API Keys   *" at bounding box center [352, 191] width 233 height 23
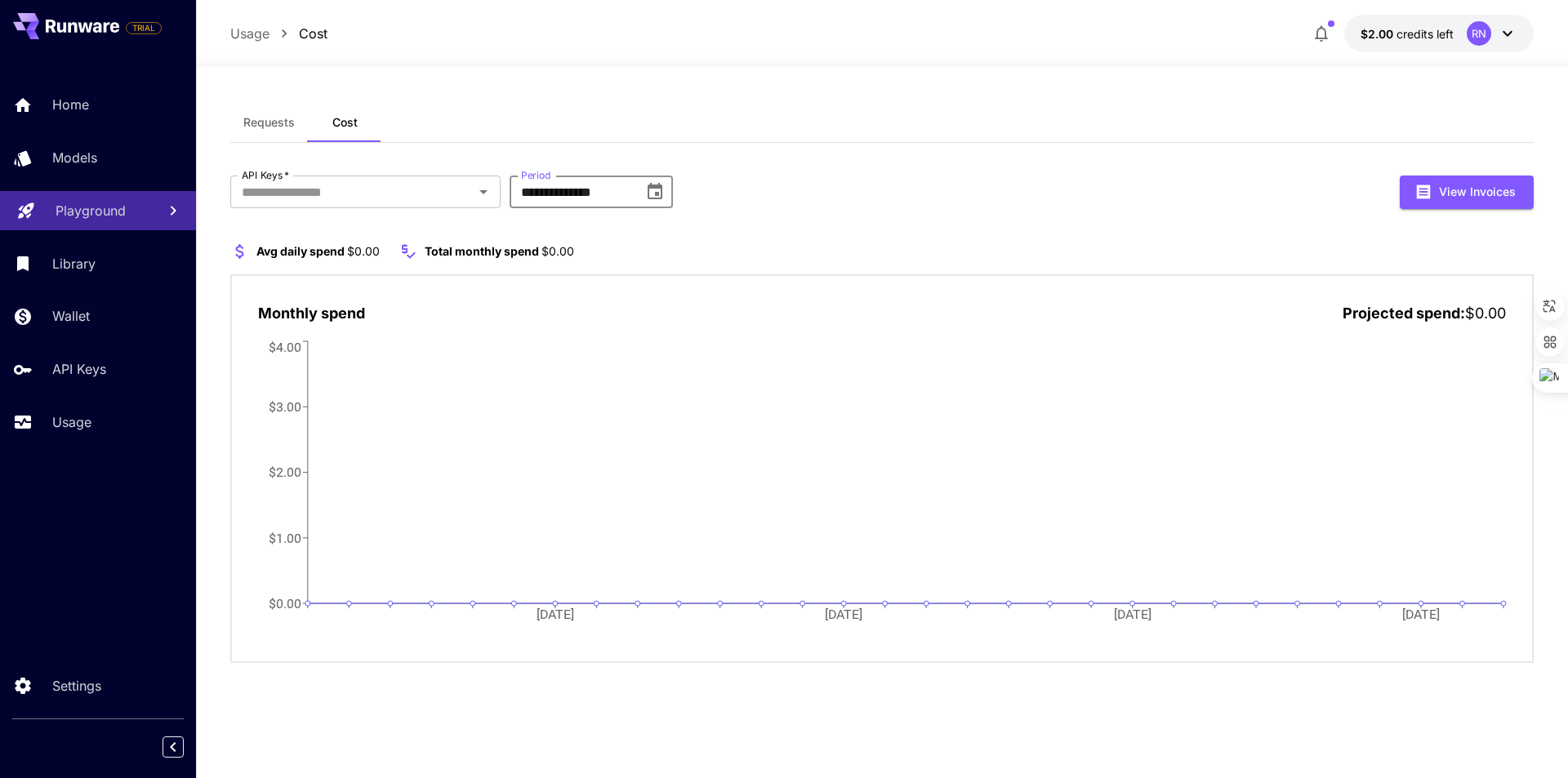
click at [587, 178] on input "**********" at bounding box center [571, 191] width 122 height 32
click at [637, 183] on div "**********" at bounding box center [591, 191] width 164 height 32
click at [653, 191] on icon "Choose date, selected date is Sep 1, 2025" at bounding box center [655, 191] width 19 height 19
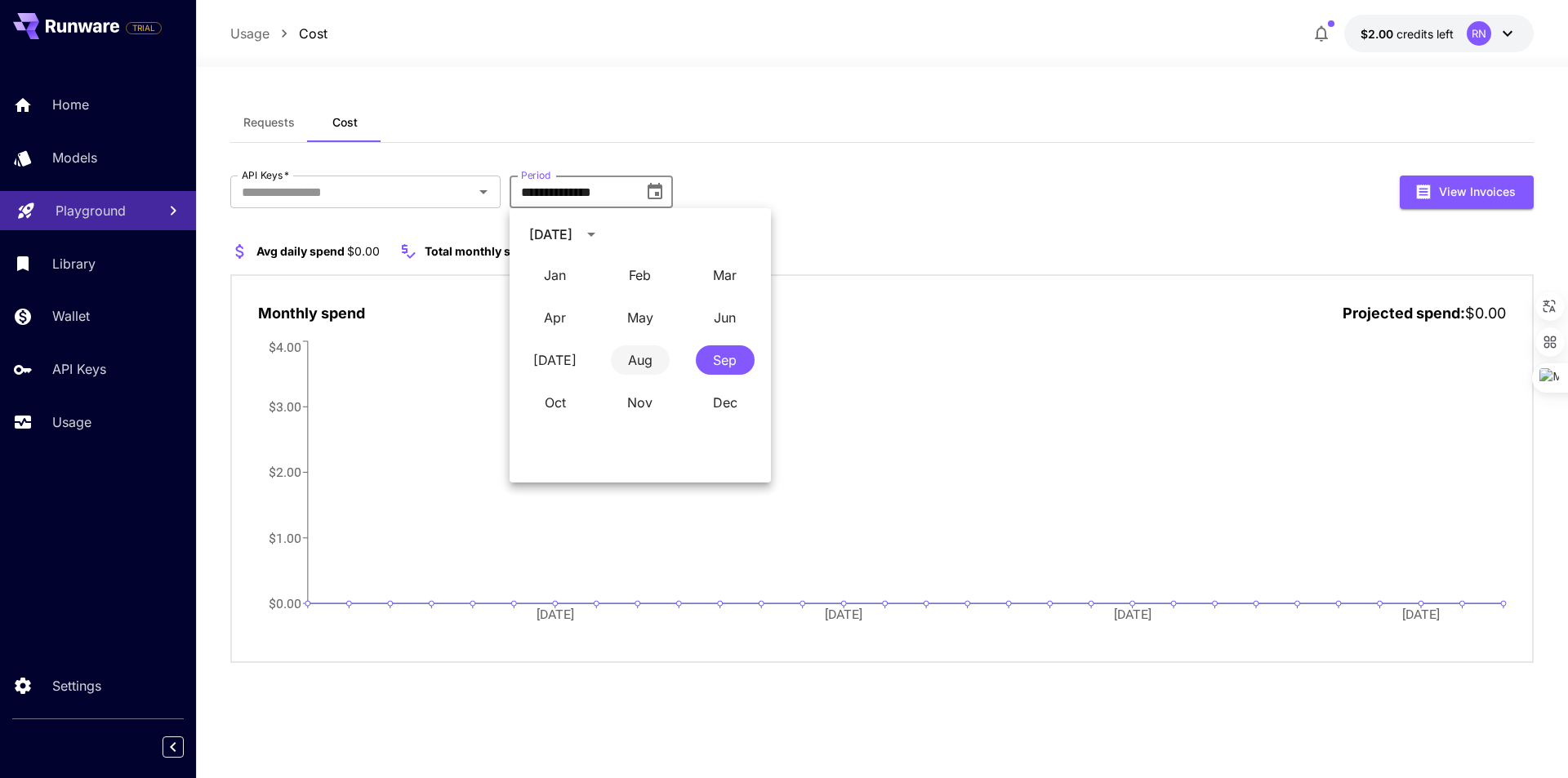
click at [650, 357] on button "Aug" at bounding box center [639, 360] width 59 height 30
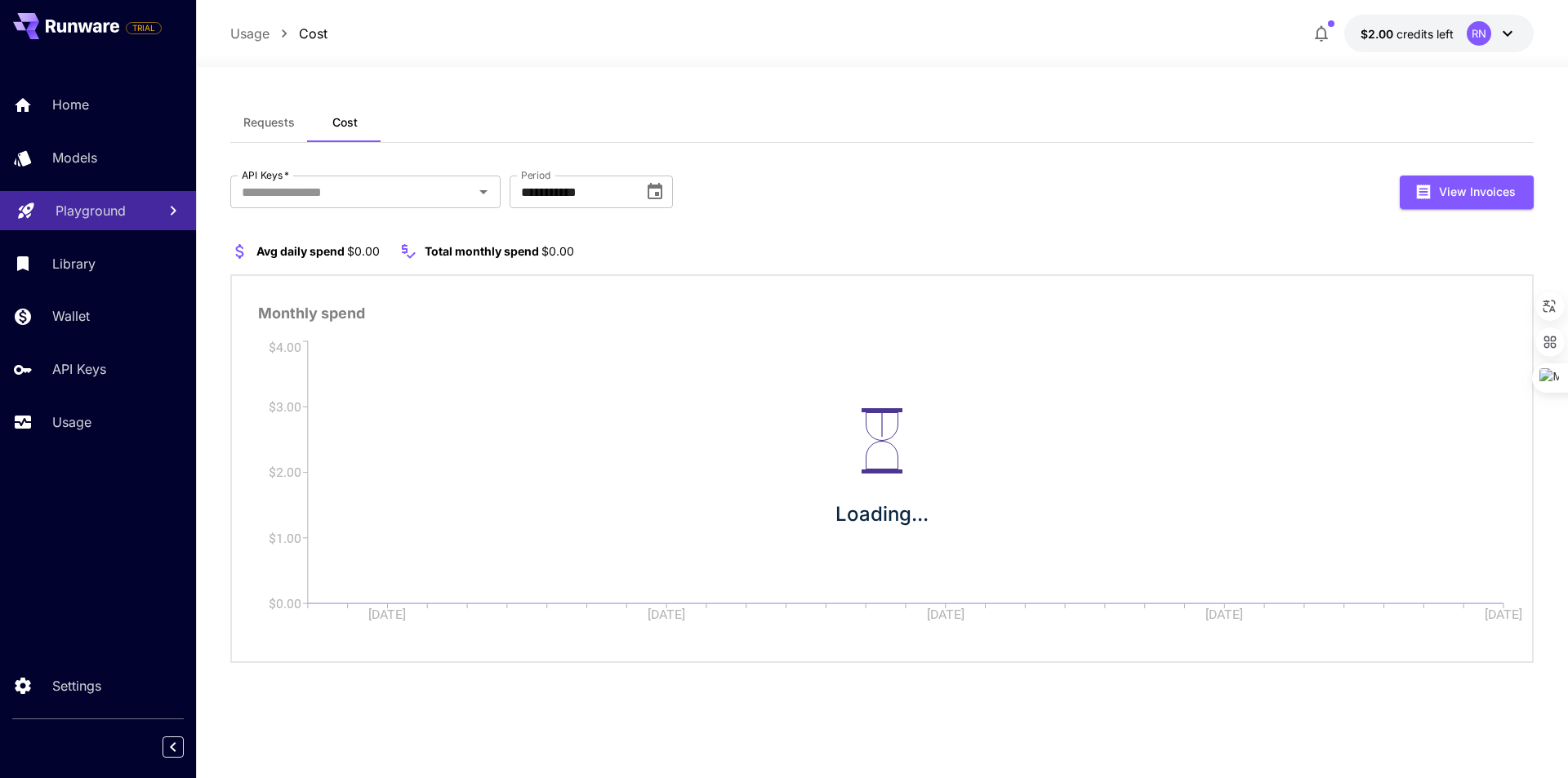
type input "**********"
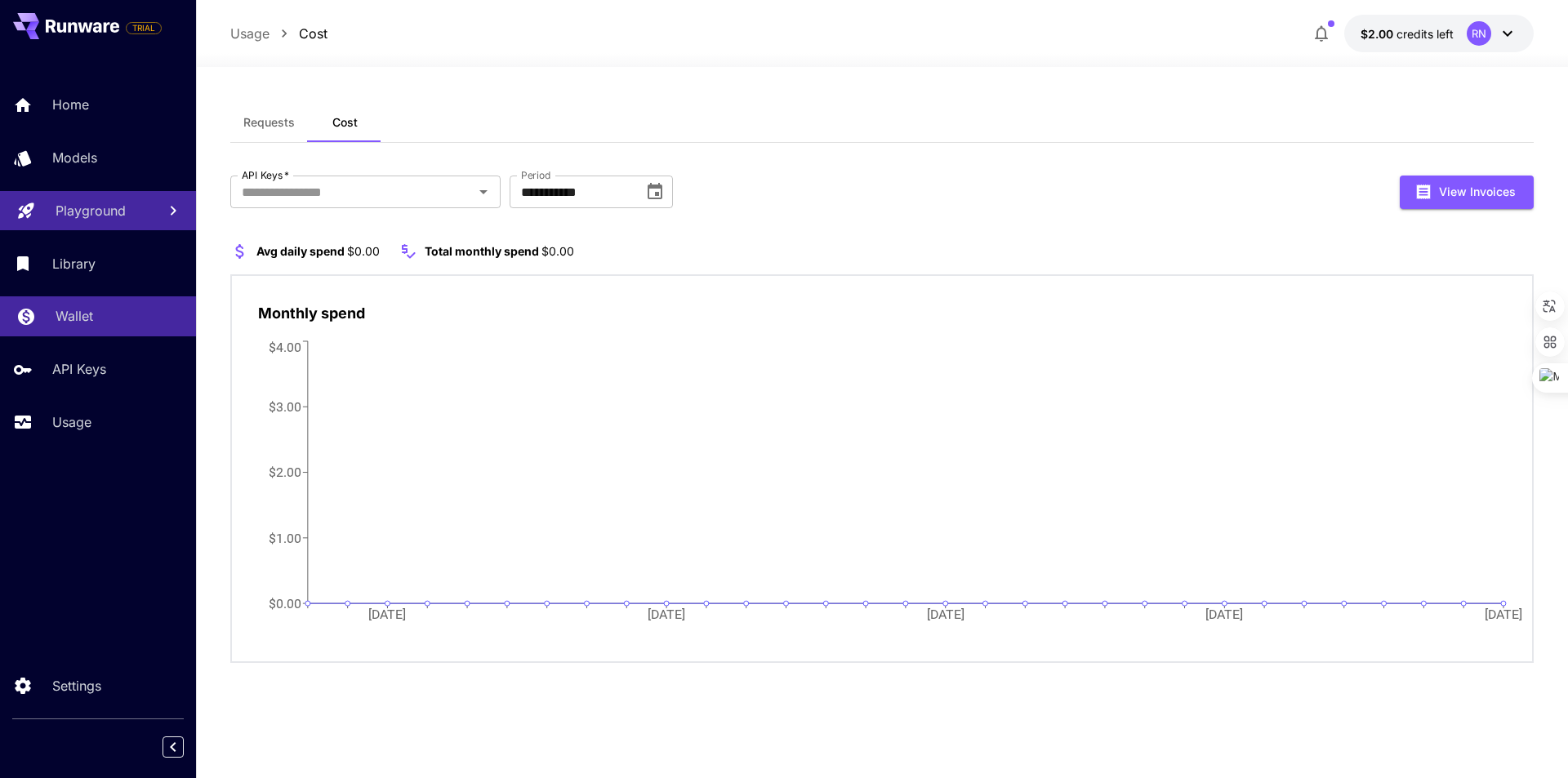
click at [87, 334] on link "Wallet" at bounding box center [98, 316] width 196 height 40
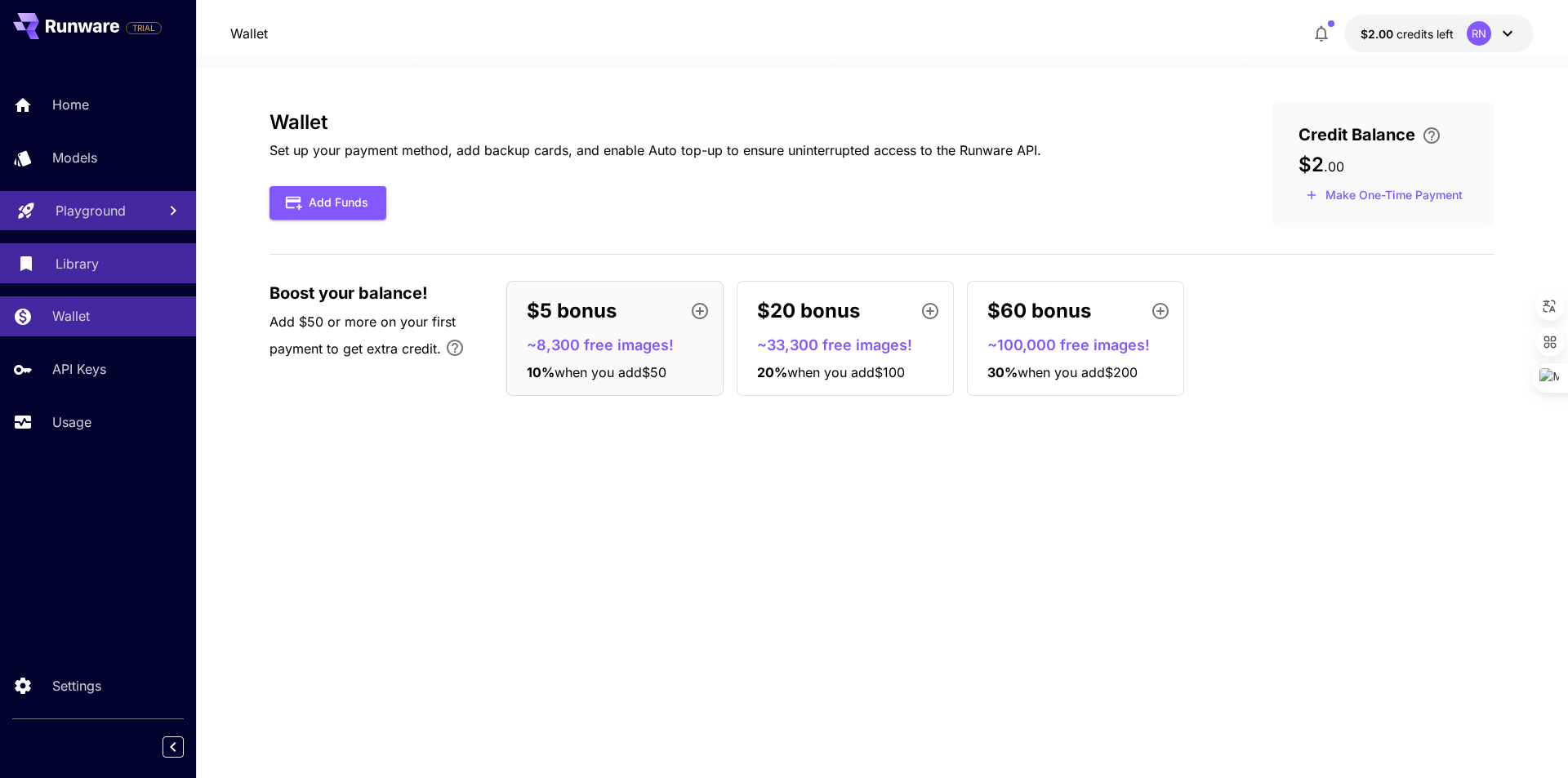
click at [101, 268] on div "Library" at bounding box center [119, 263] width 128 height 19
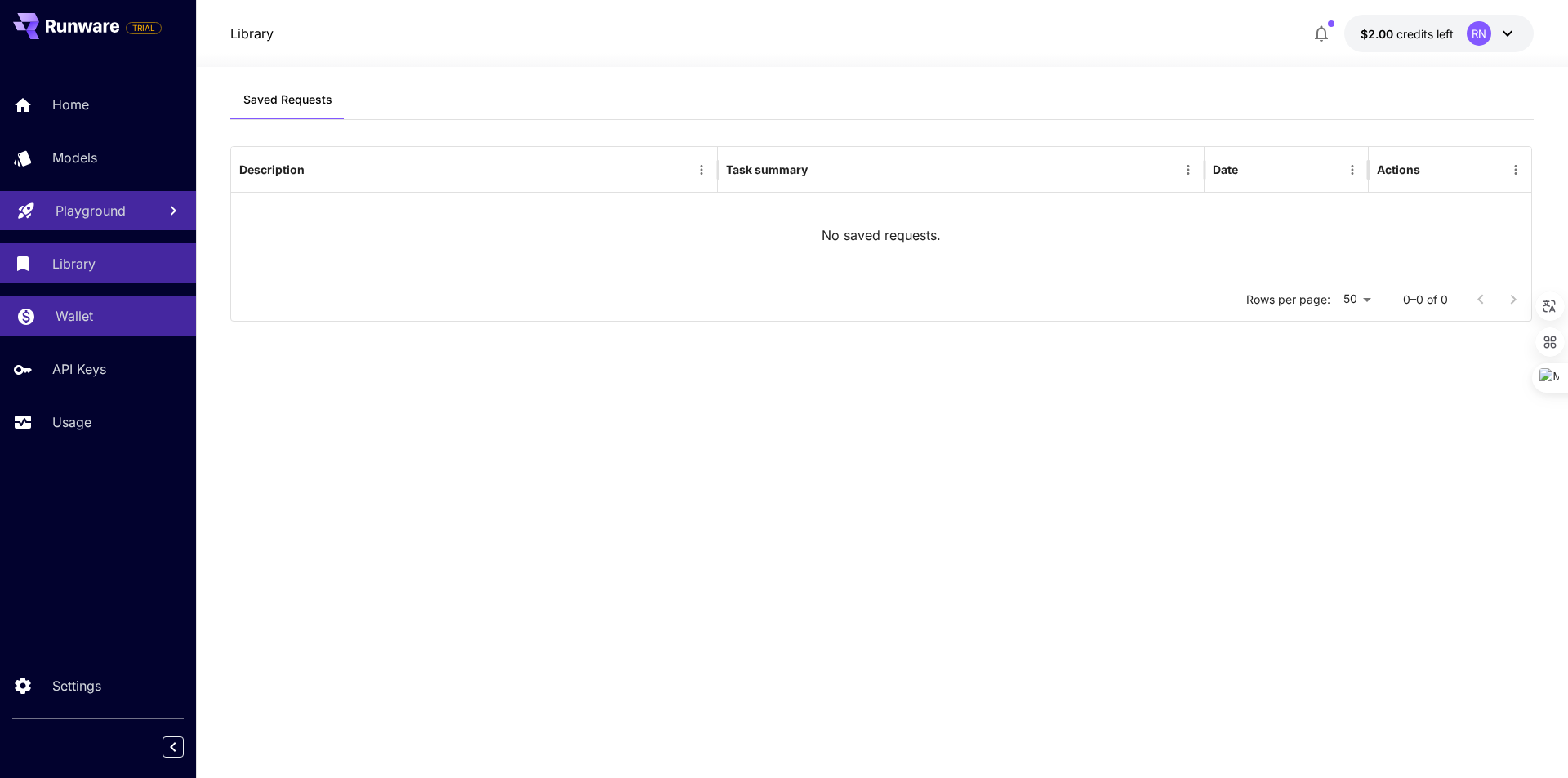
click at [86, 302] on link "Wallet" at bounding box center [98, 316] width 196 height 40
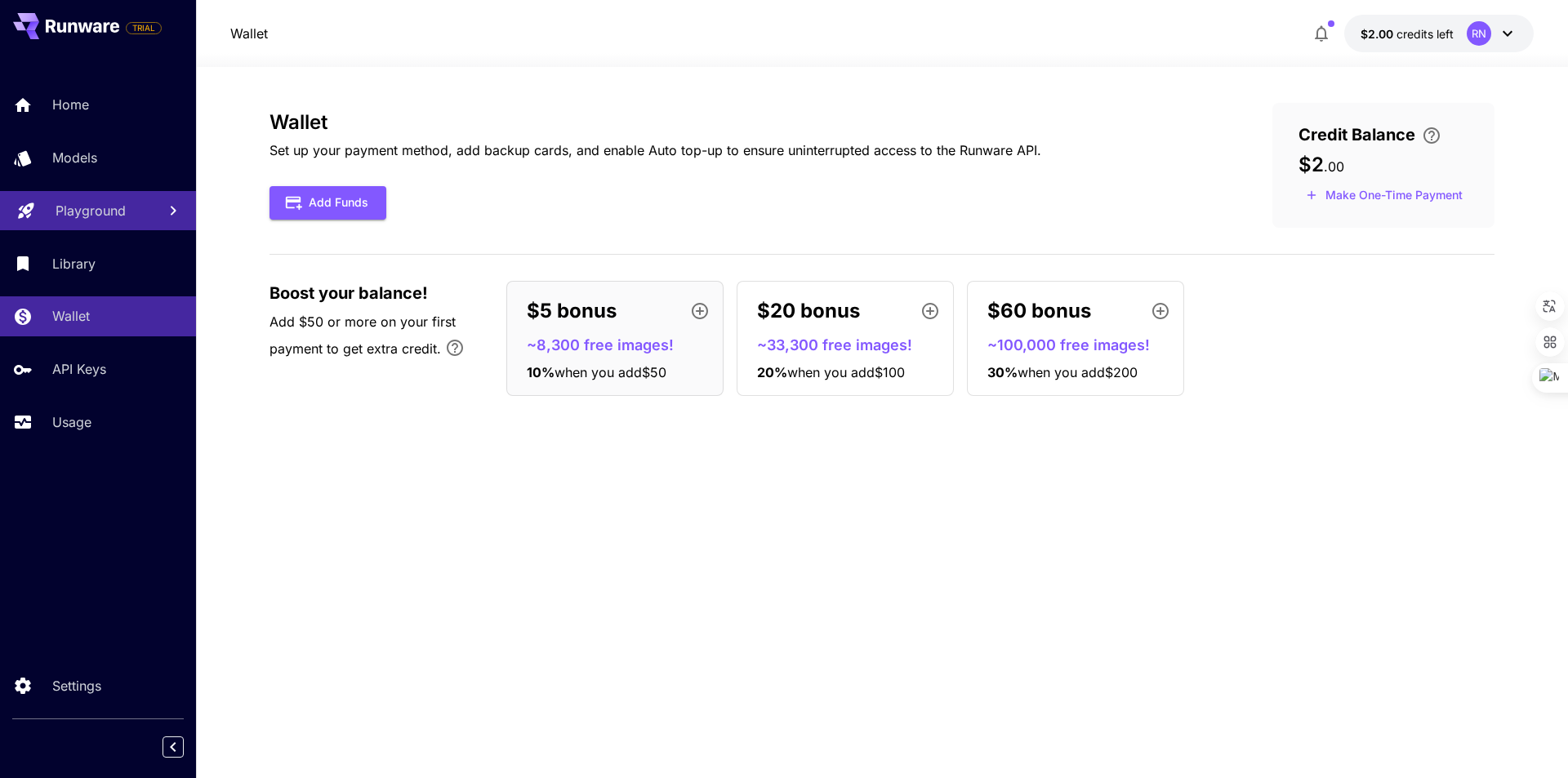
click at [693, 311] on icon "button" at bounding box center [700, 310] width 17 height 17
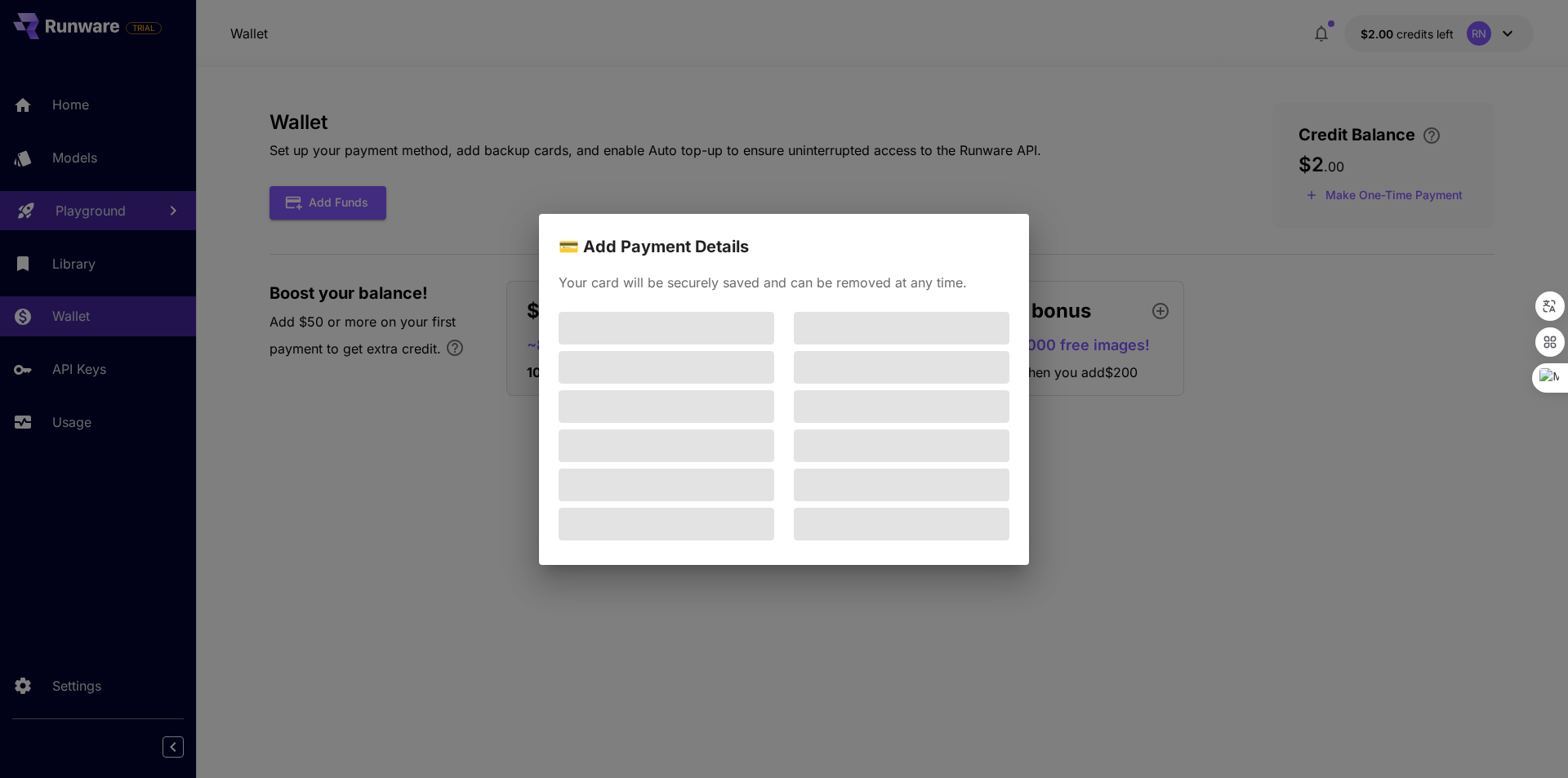
click at [512, 122] on div "💳 Add Payment Details Your card will be securely saved and can be removed at an…" at bounding box center [784, 389] width 1568 height 778
click at [435, 514] on div "💳 Add Payment Details Your card will be securely saved and can be removed at an…" at bounding box center [784, 389] width 1568 height 778
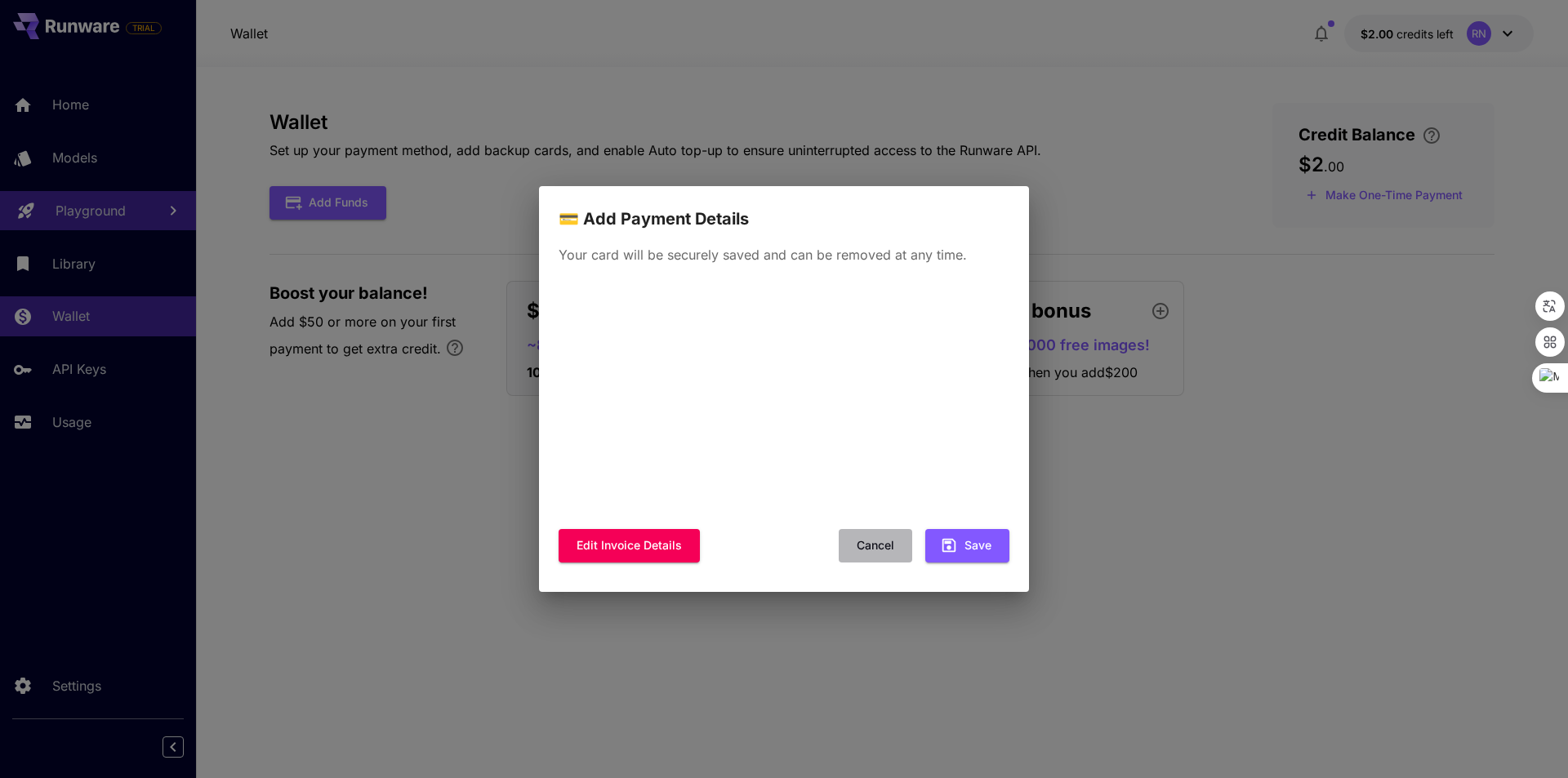
click at [881, 547] on button "Cancel" at bounding box center [875, 545] width 73 height 33
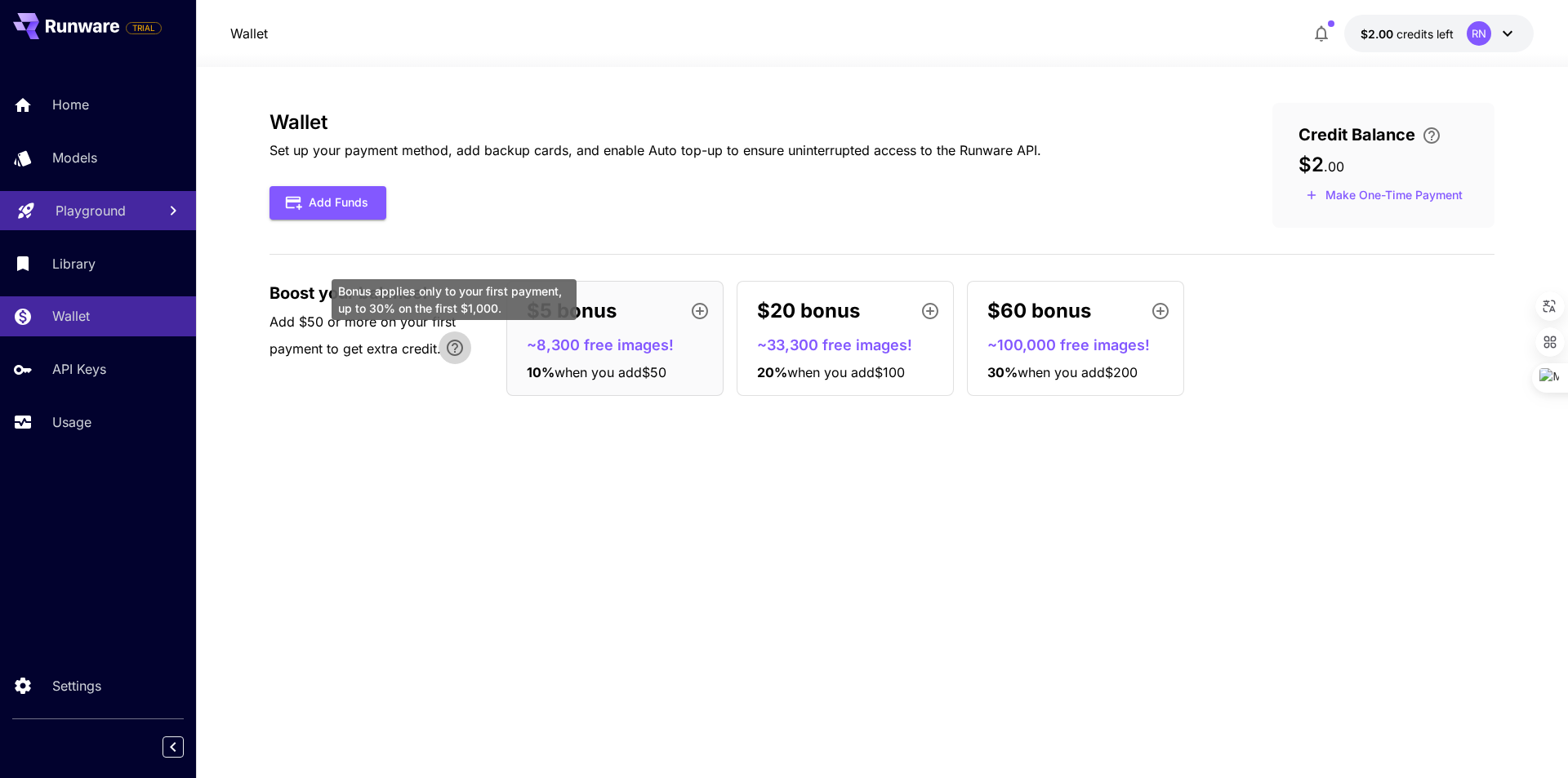
click at [451, 344] on icon "Bonus applies only to your first payment, up to 30% on the first $1,000." at bounding box center [455, 347] width 17 height 17
click at [1523, 108] on section "Wallet Set up your payment method, add backup cards, and enable Auto top-up to …" at bounding box center [882, 422] width 1372 height 711
